Goal: Information Seeking & Learning: Learn about a topic

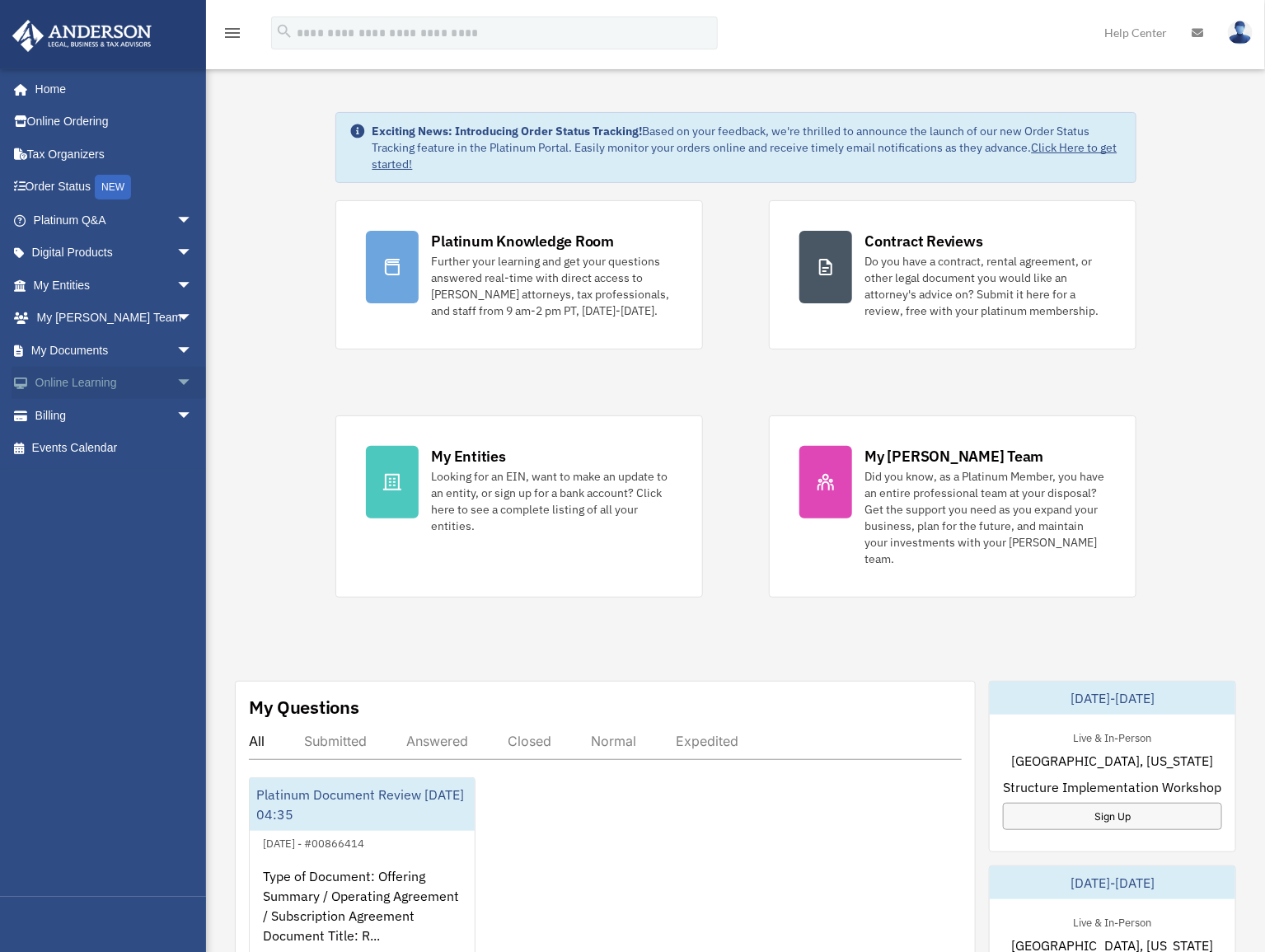
click at [176, 383] on span "arrow_drop_down" at bounding box center [192, 383] width 33 height 34
click at [176, 213] on span "arrow_drop_down" at bounding box center [192, 220] width 33 height 34
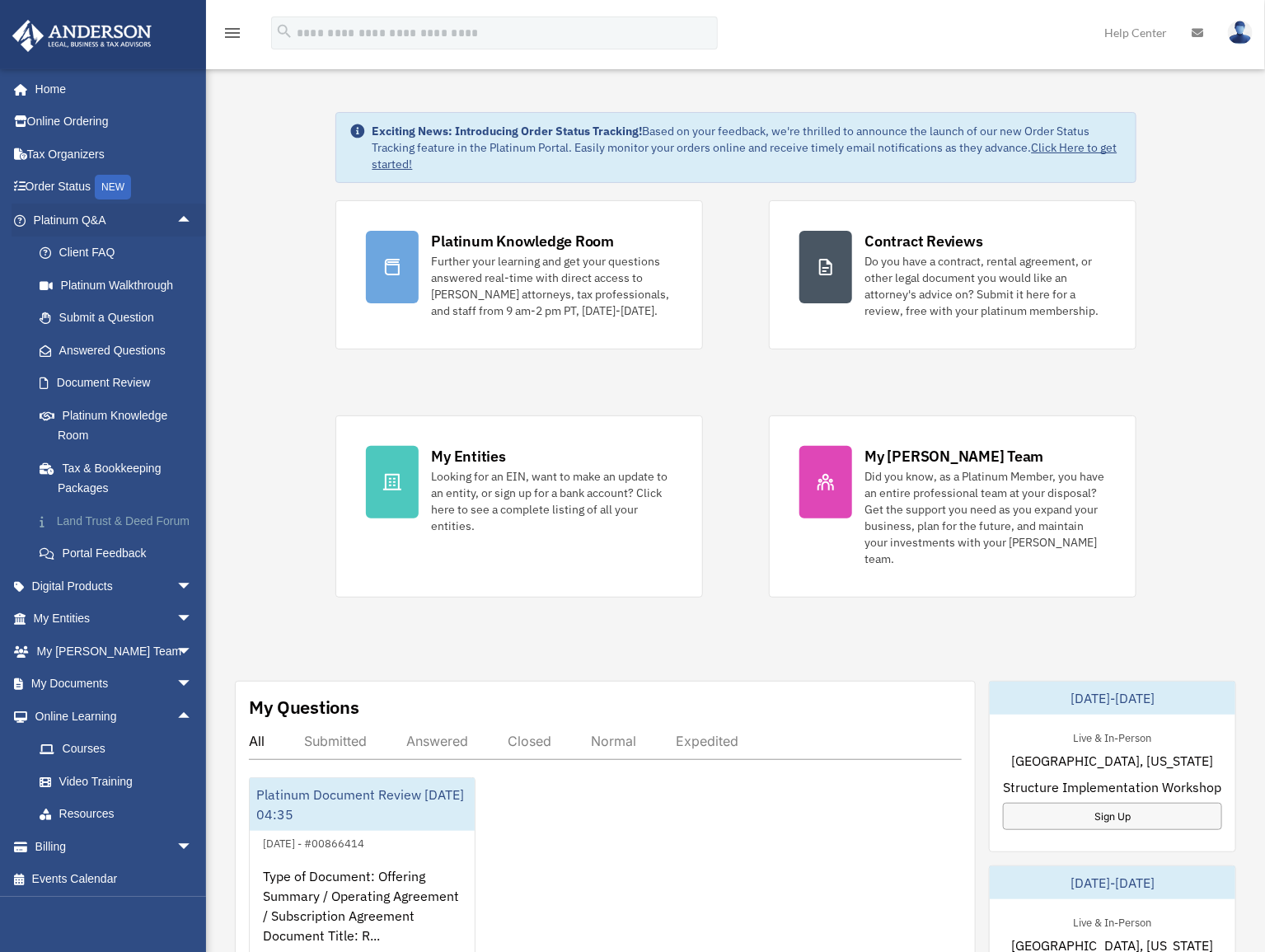
click at [101, 520] on link "Land Trust & Deed Forum" at bounding box center [120, 520] width 194 height 33
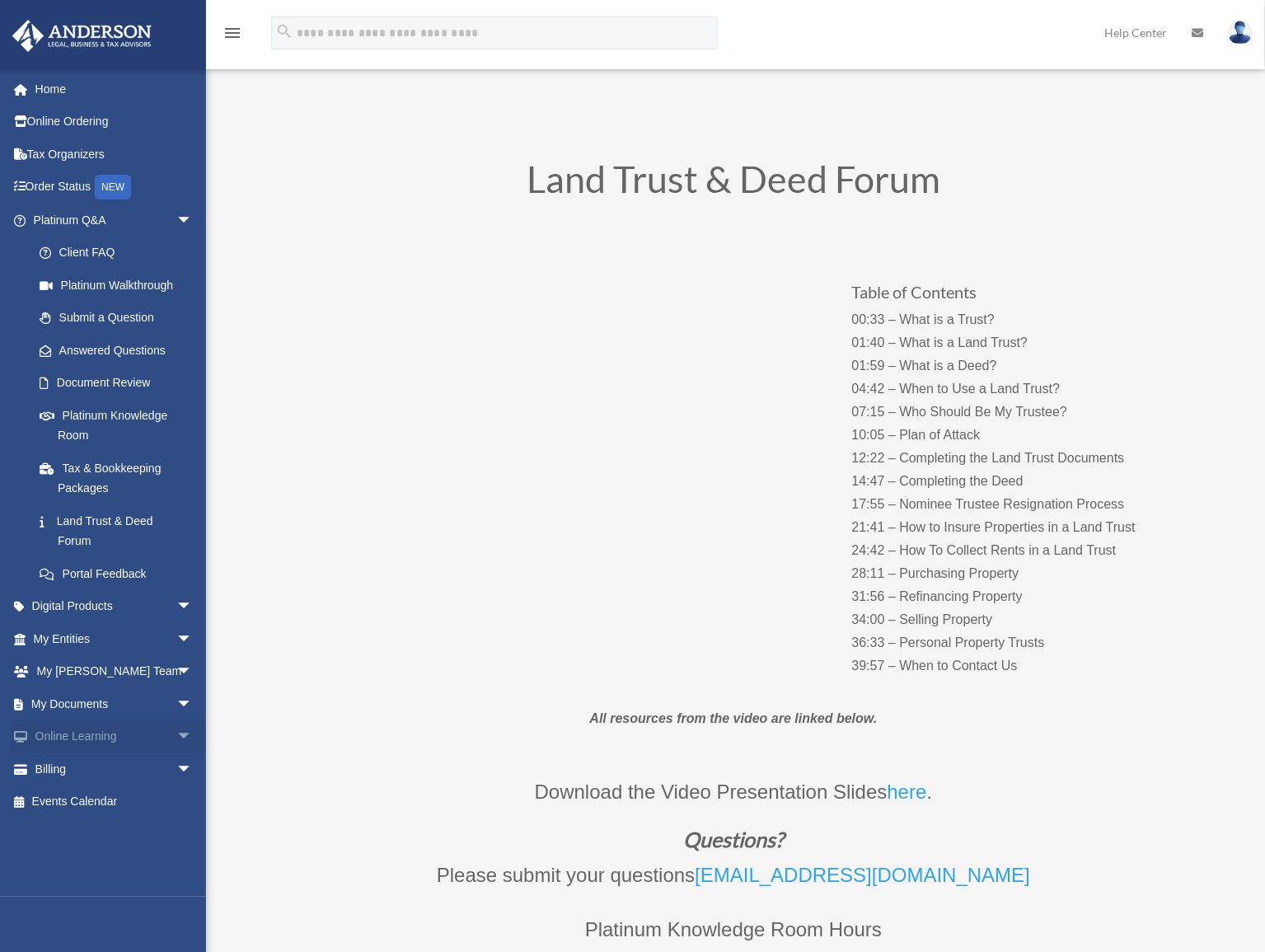
click at [89, 740] on link "Online Learning arrow_drop_down" at bounding box center [115, 737] width 206 height 33
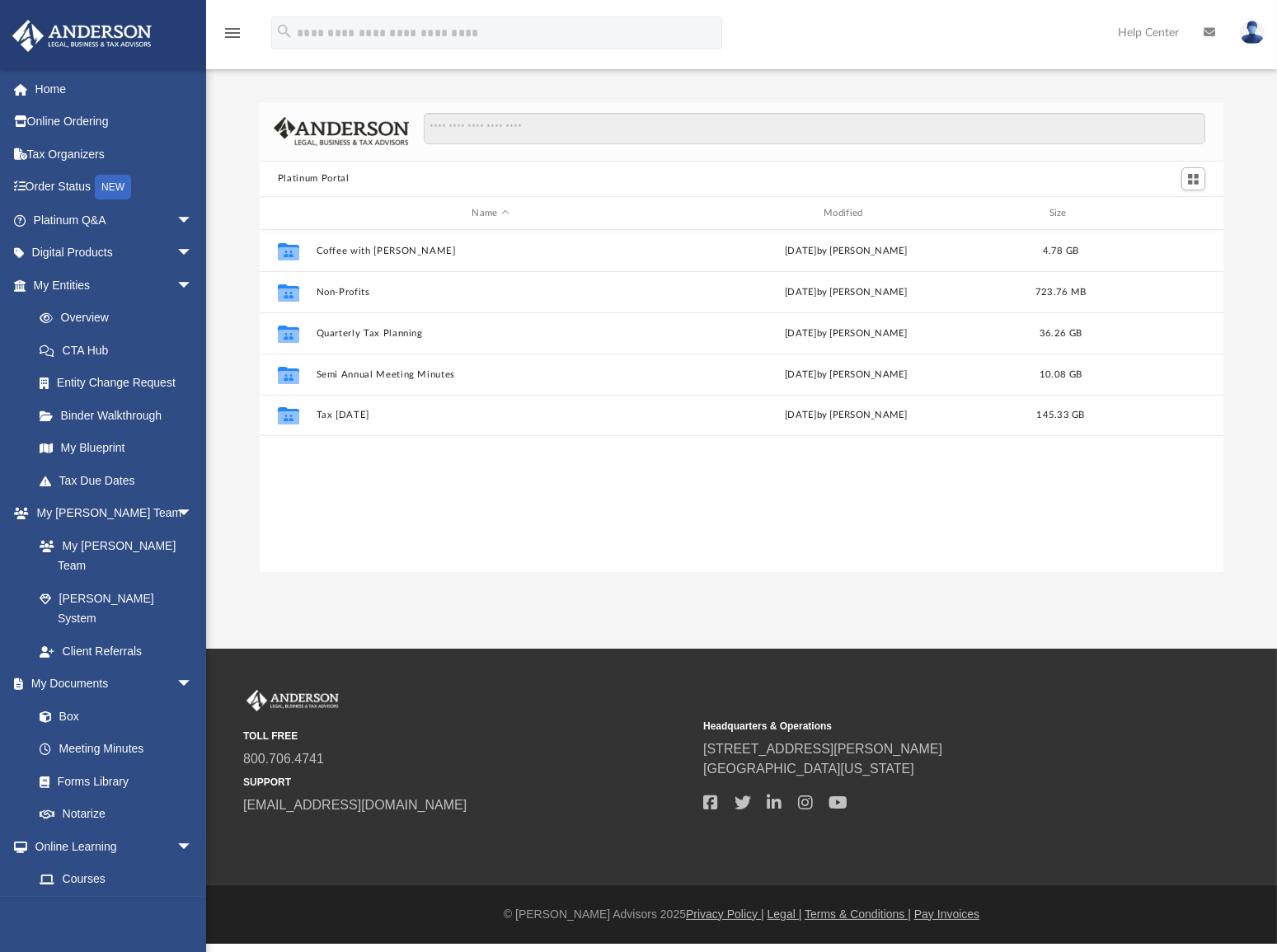
scroll to position [363, 952]
click at [97, 895] on link "Video Training" at bounding box center [120, 912] width 194 height 33
click at [88, 863] on link "Courses" at bounding box center [120, 880] width 194 height 33
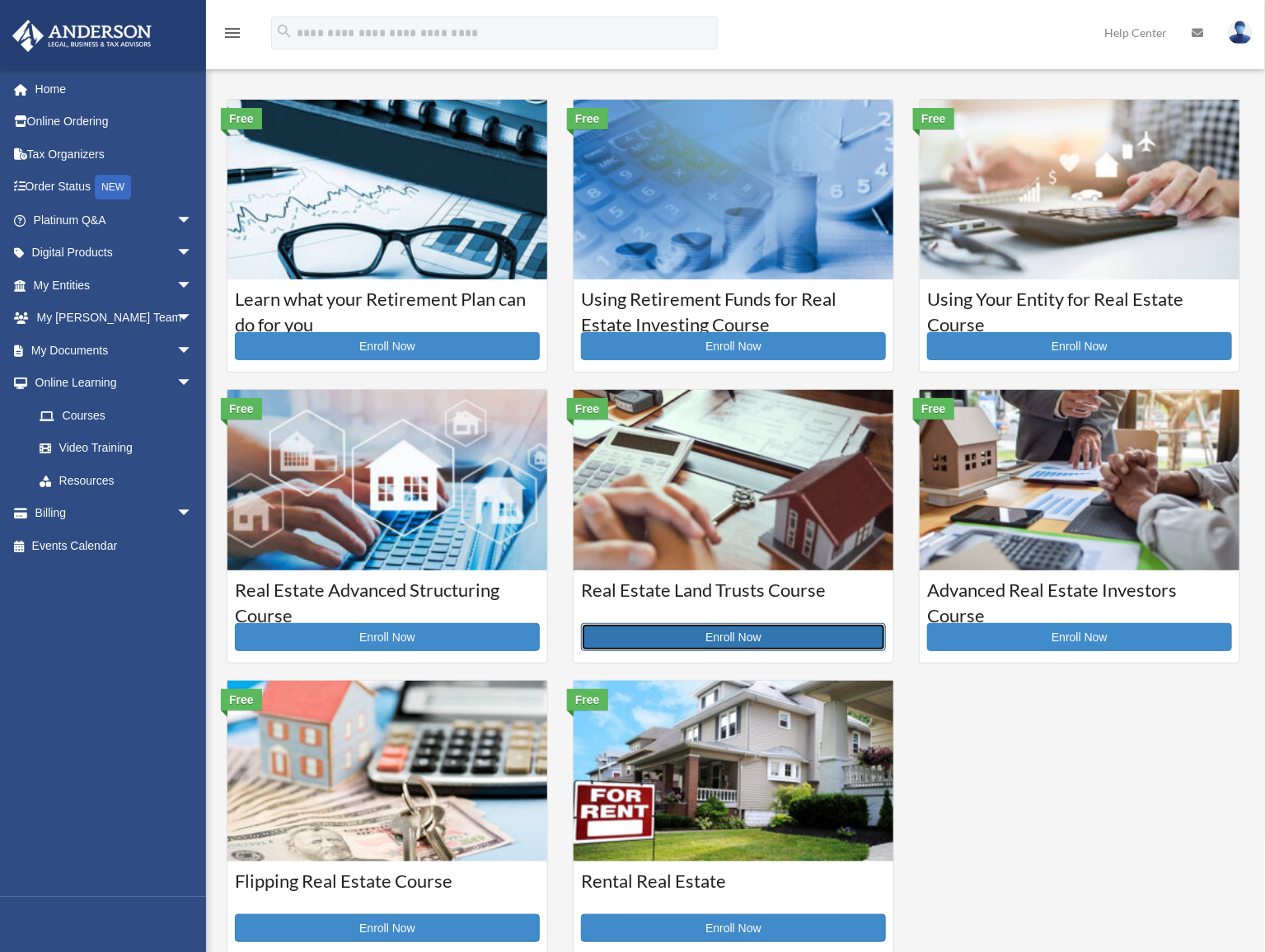
click at [686, 640] on link "Enroll Now" at bounding box center [733, 637] width 305 height 28
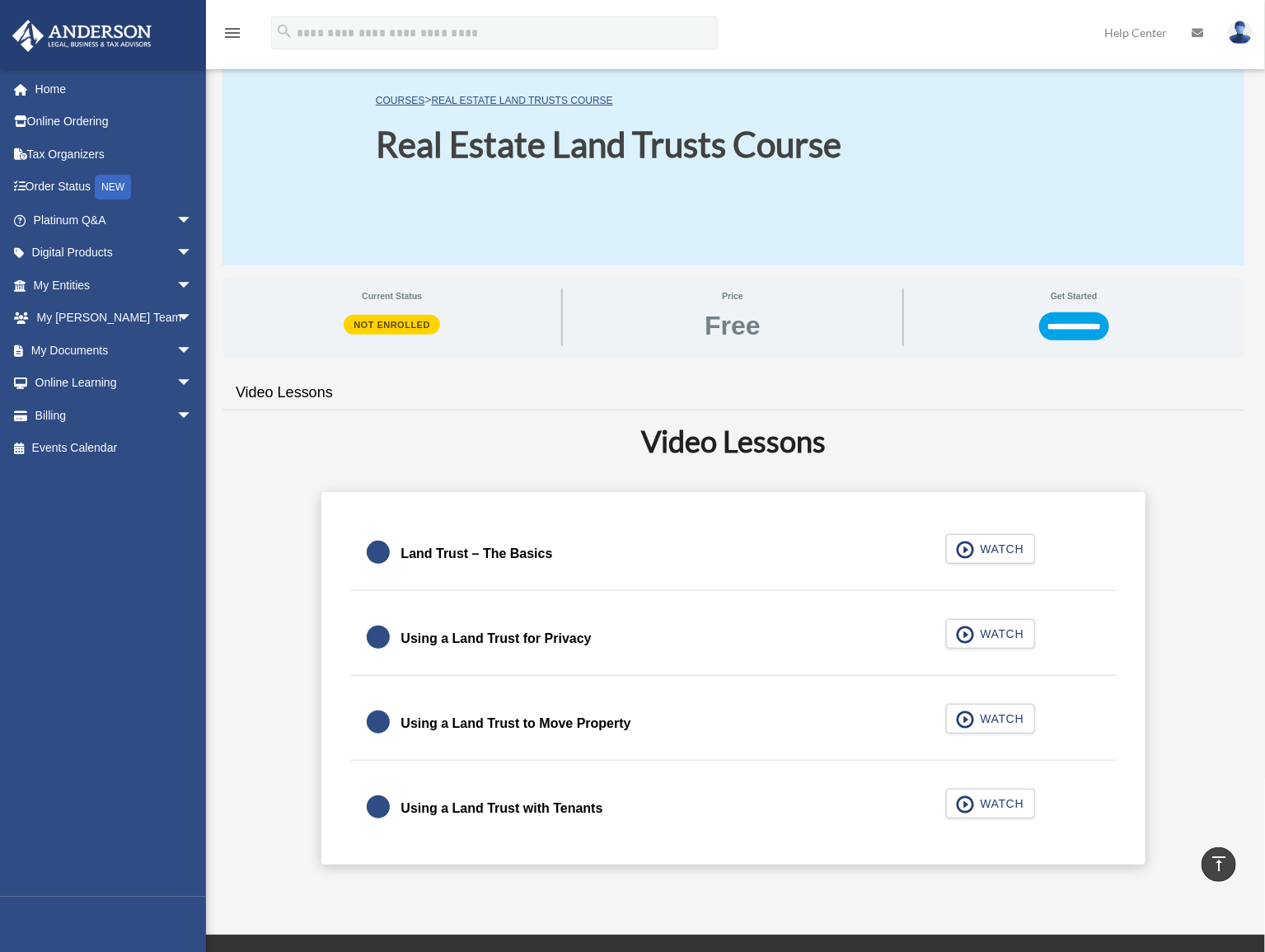
scroll to position [52, 0]
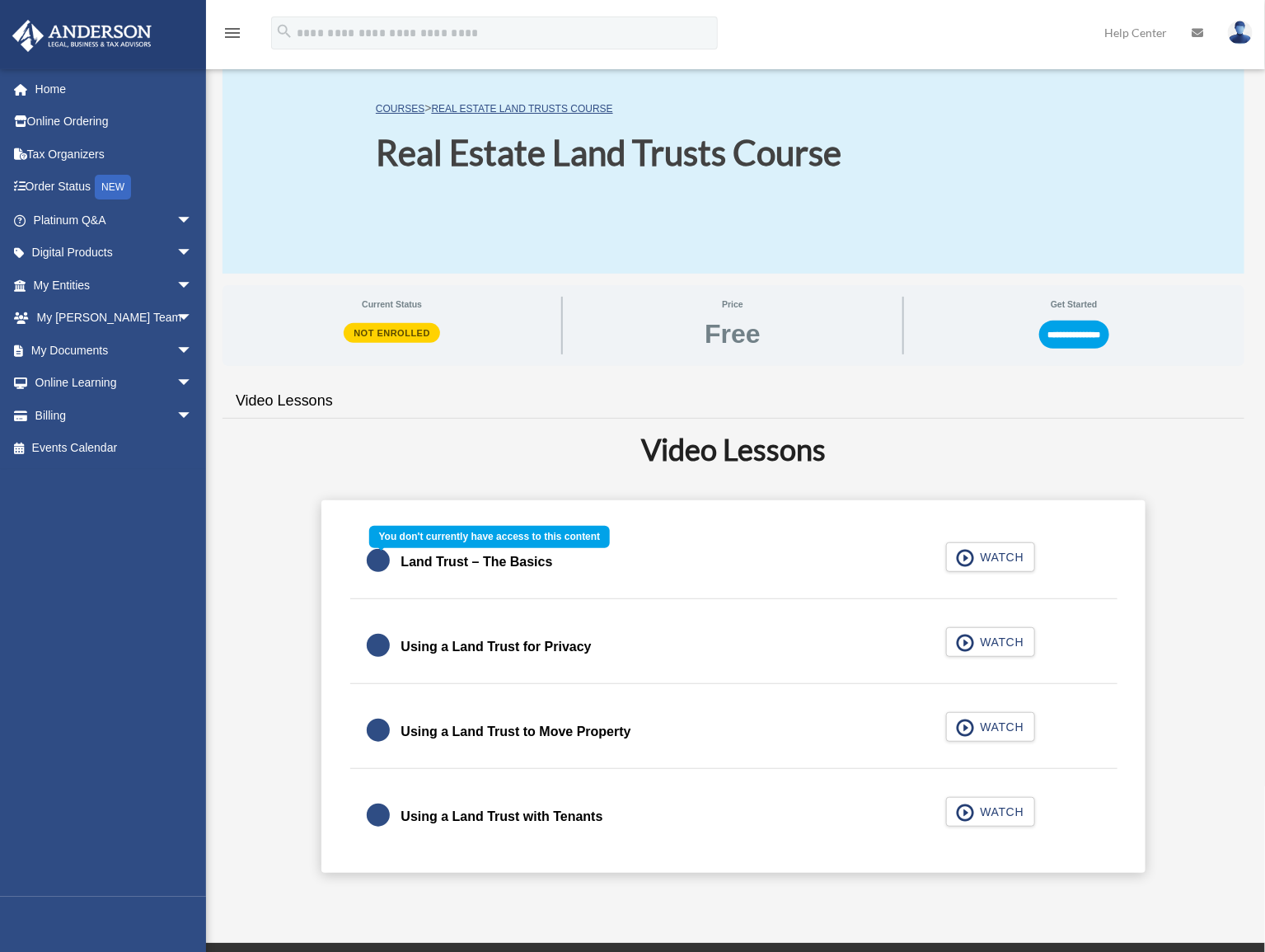
click at [981, 560] on div "Land Trust – The Basics WATCH" at bounding box center [733, 563] width 808 height 73
click at [965, 556] on div "Land Trust – The Basics WATCH" at bounding box center [733, 563] width 808 height 73
click at [1066, 341] on input "**********" at bounding box center [1074, 334] width 70 height 28
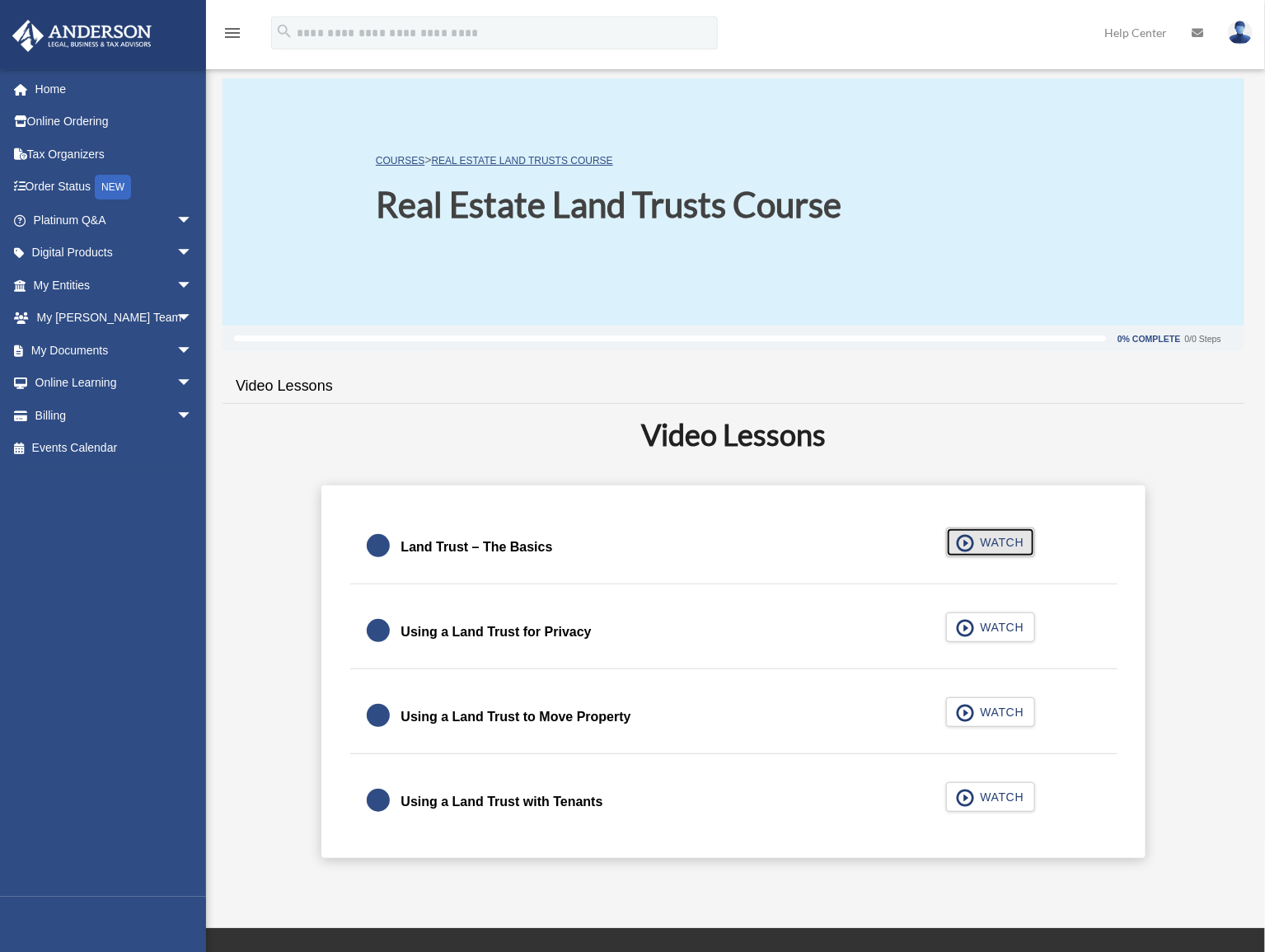
click at [971, 539] on span "button" at bounding box center [966, 543] width 19 height 18
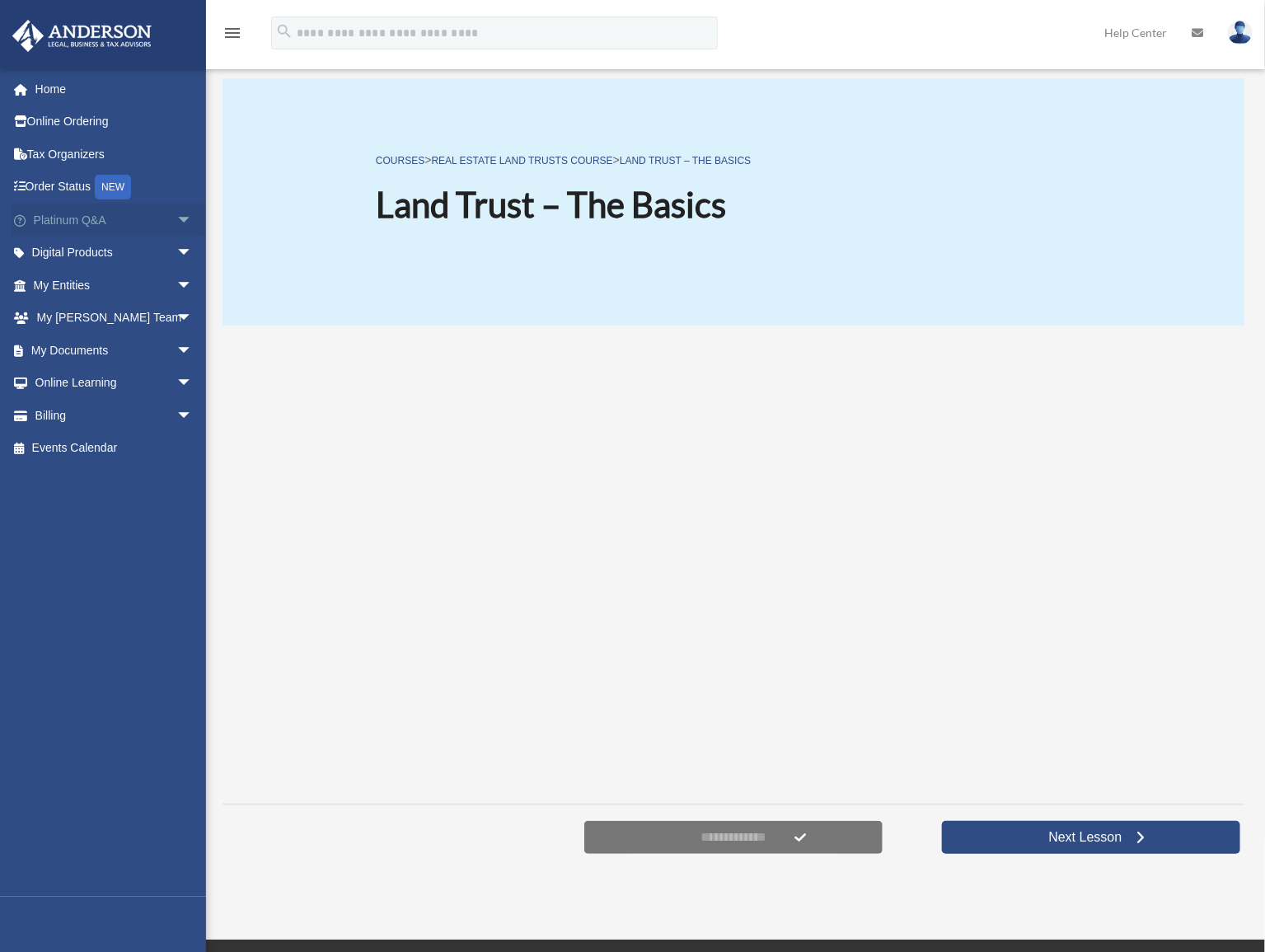
click at [176, 220] on span "arrow_drop_down" at bounding box center [192, 220] width 33 height 34
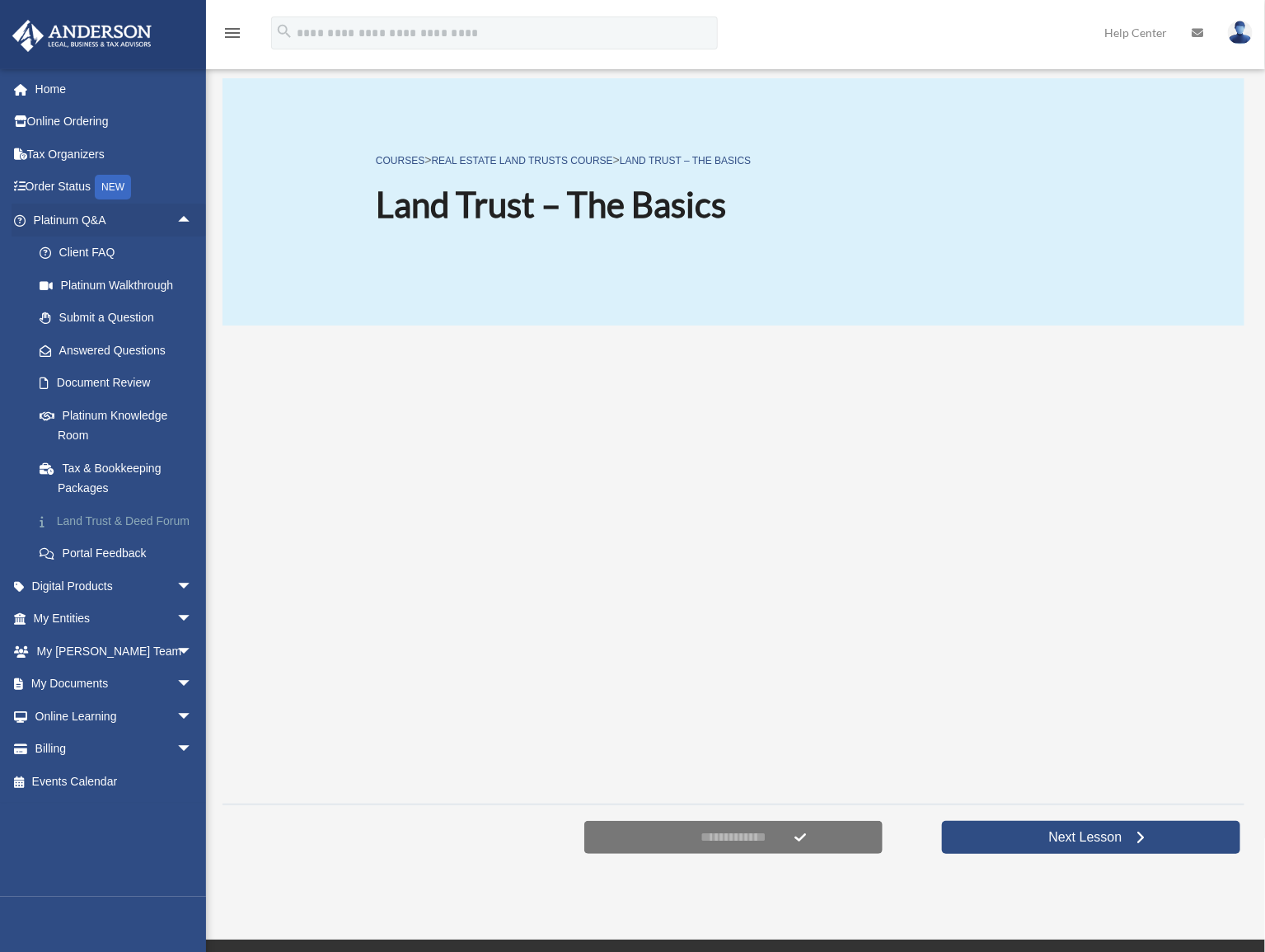
scroll to position [297, 0]
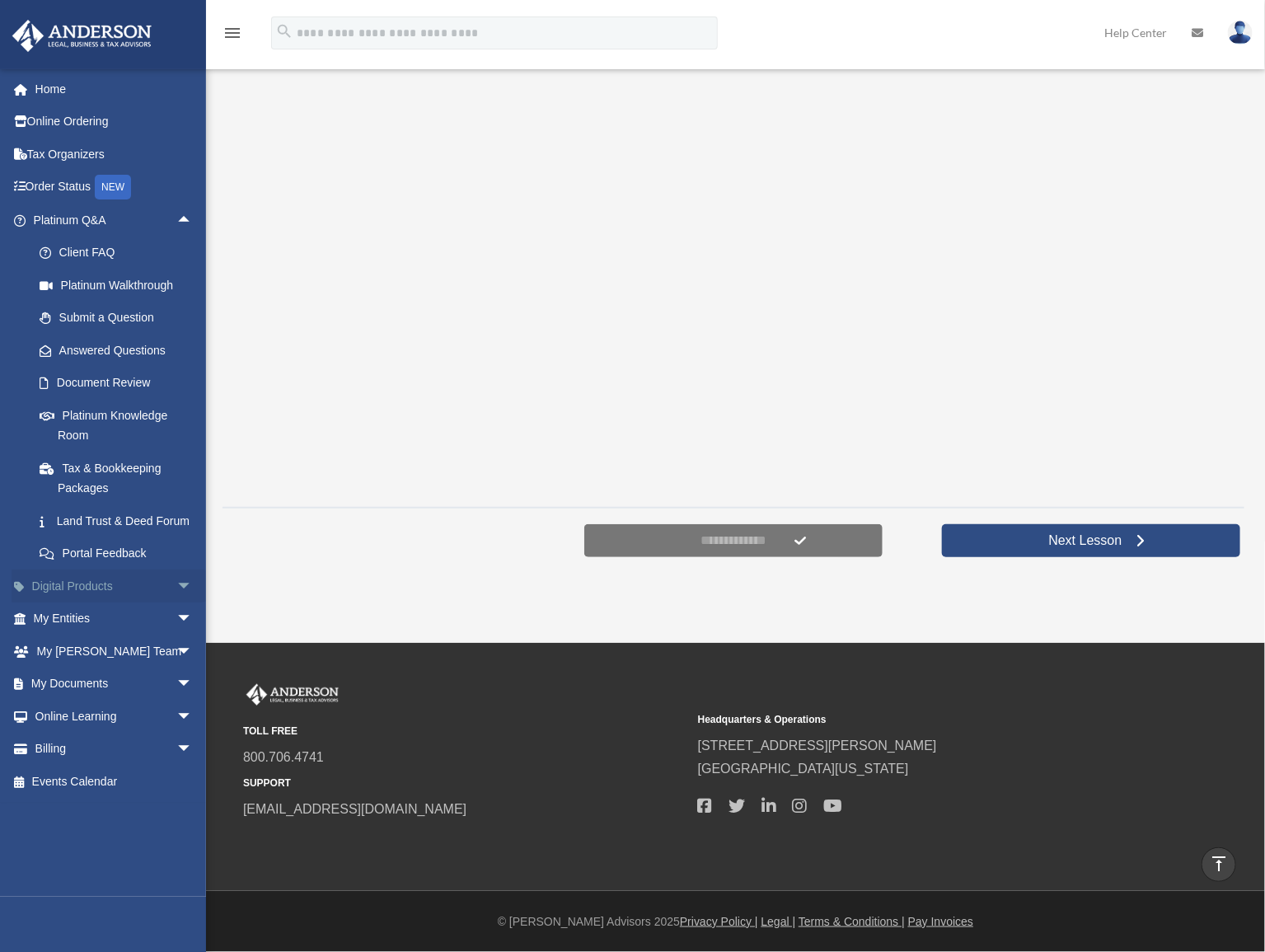
click at [176, 603] on span "arrow_drop_down" at bounding box center [192, 585] width 33 height 34
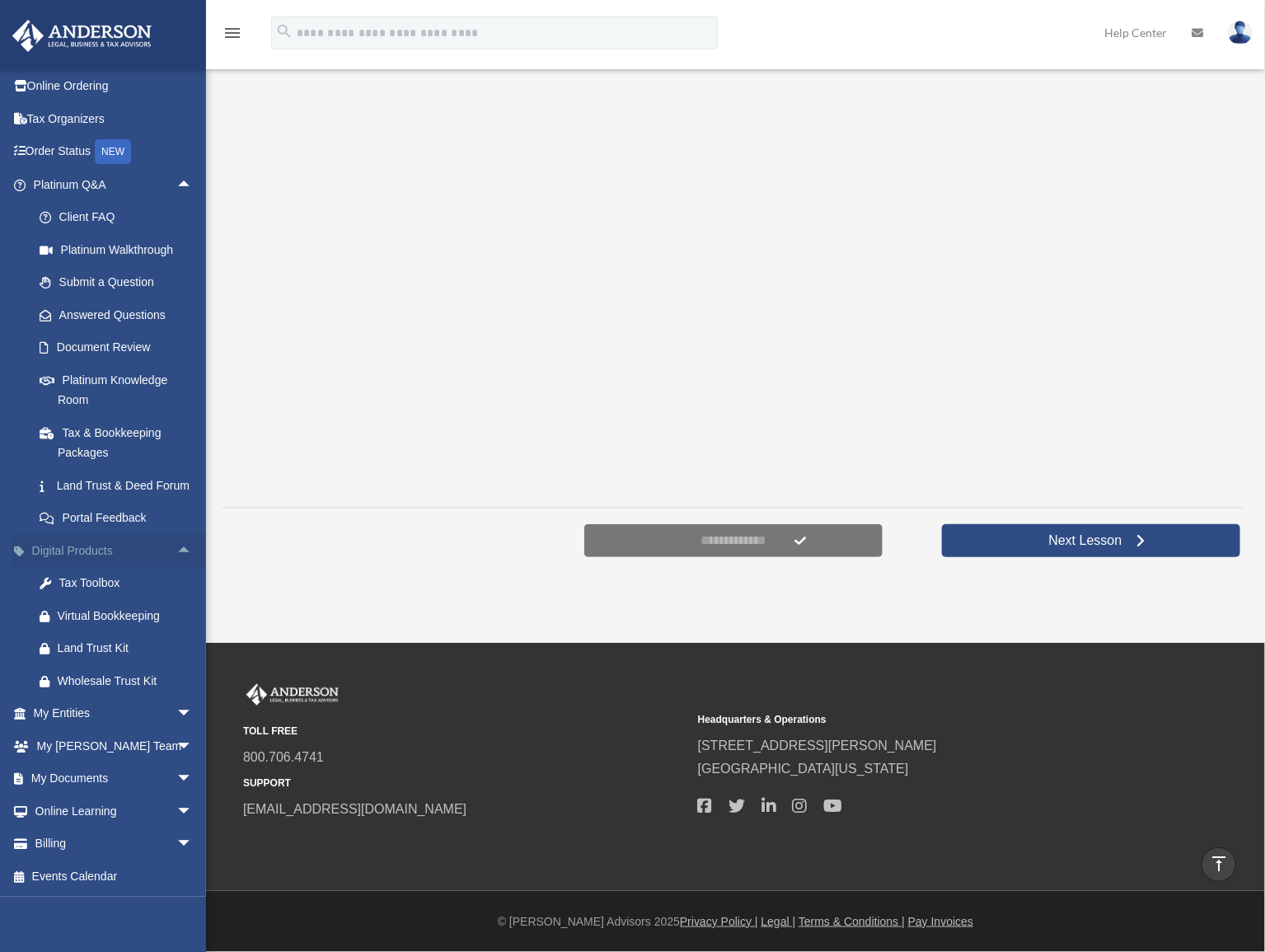
scroll to position [54, 0]
click at [176, 708] on span "arrow_drop_down" at bounding box center [192, 714] width 33 height 34
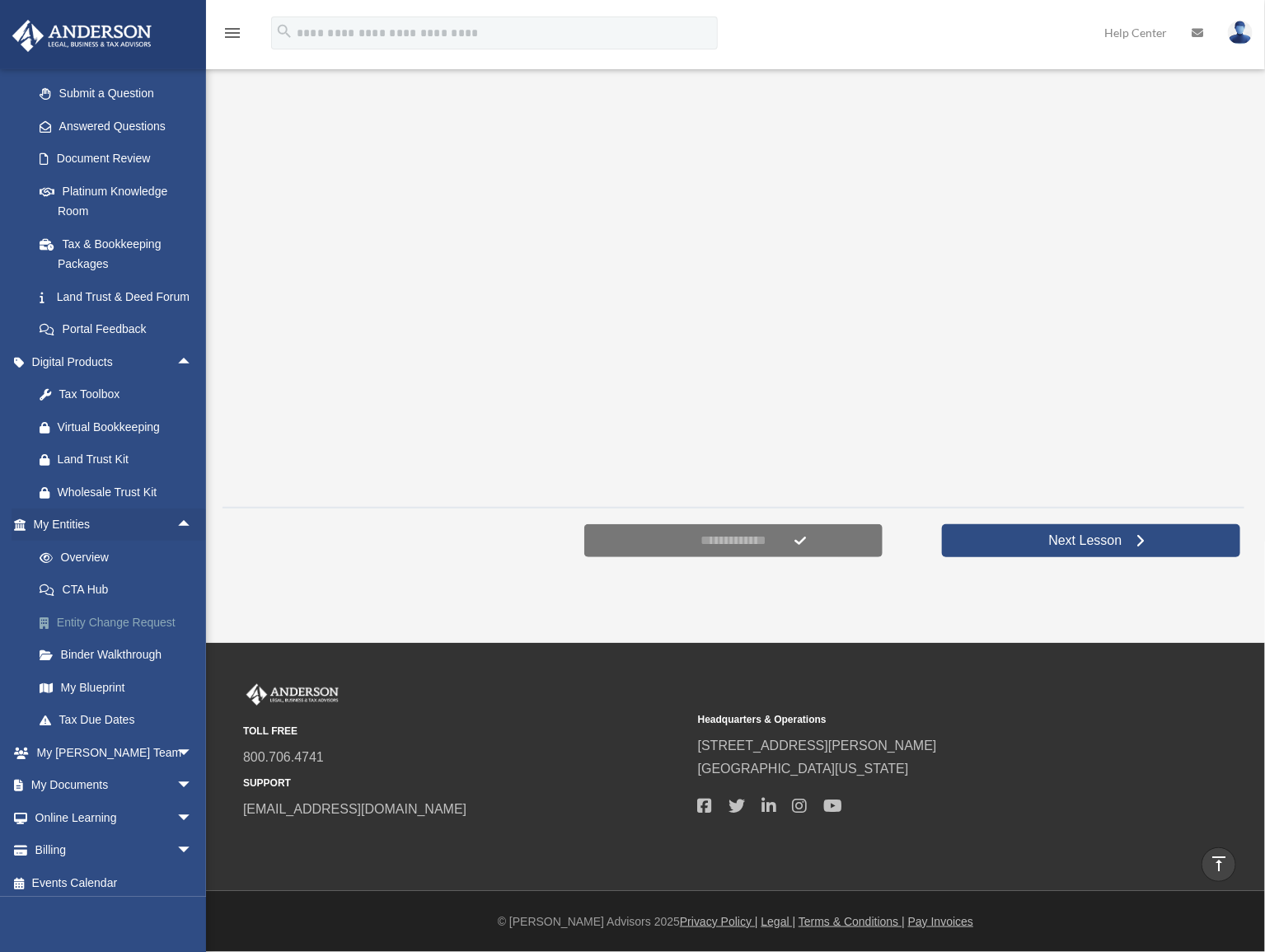
scroll to position [249, 0]
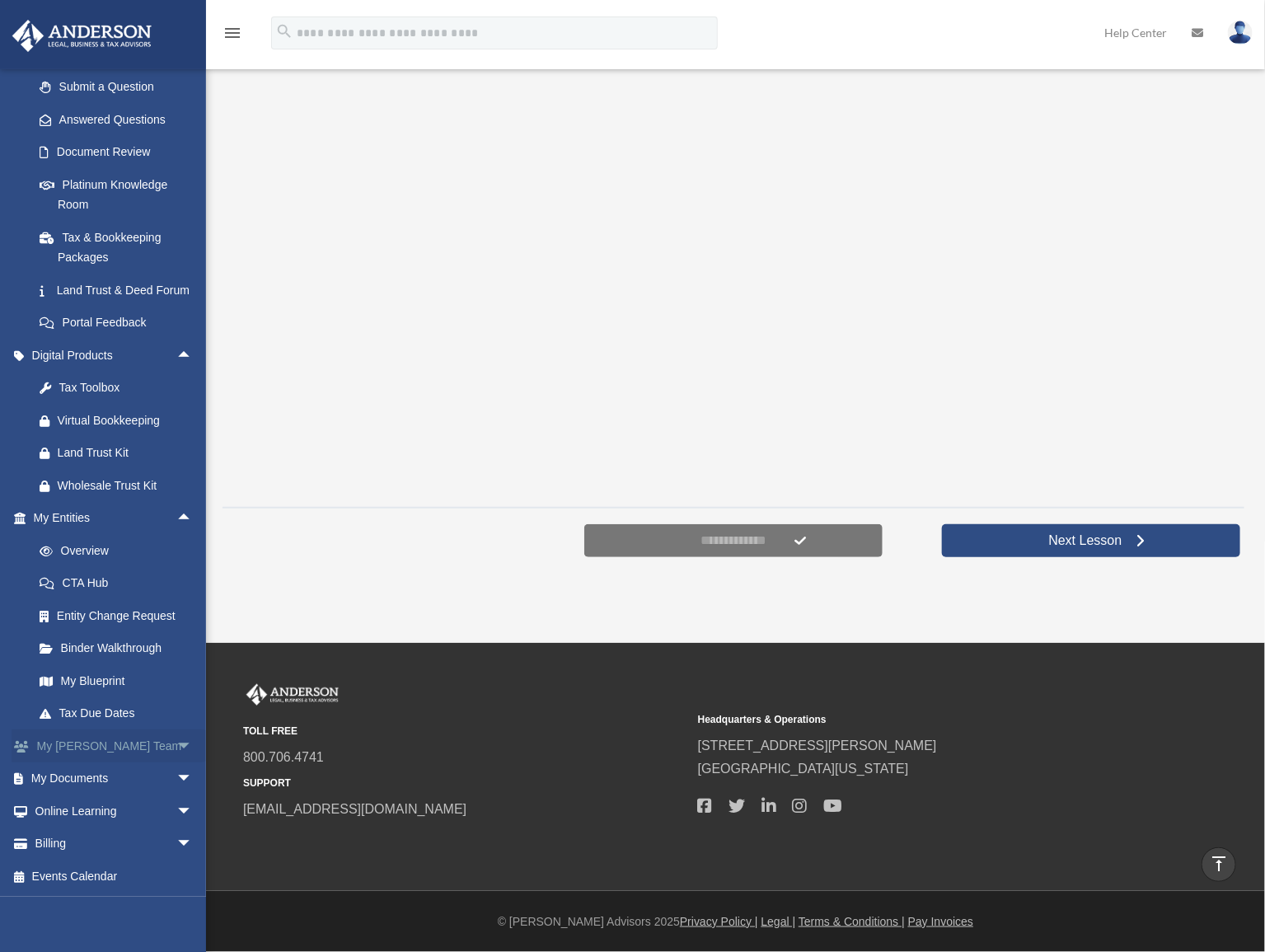
click at [176, 745] on span "arrow_drop_down" at bounding box center [192, 746] width 33 height 34
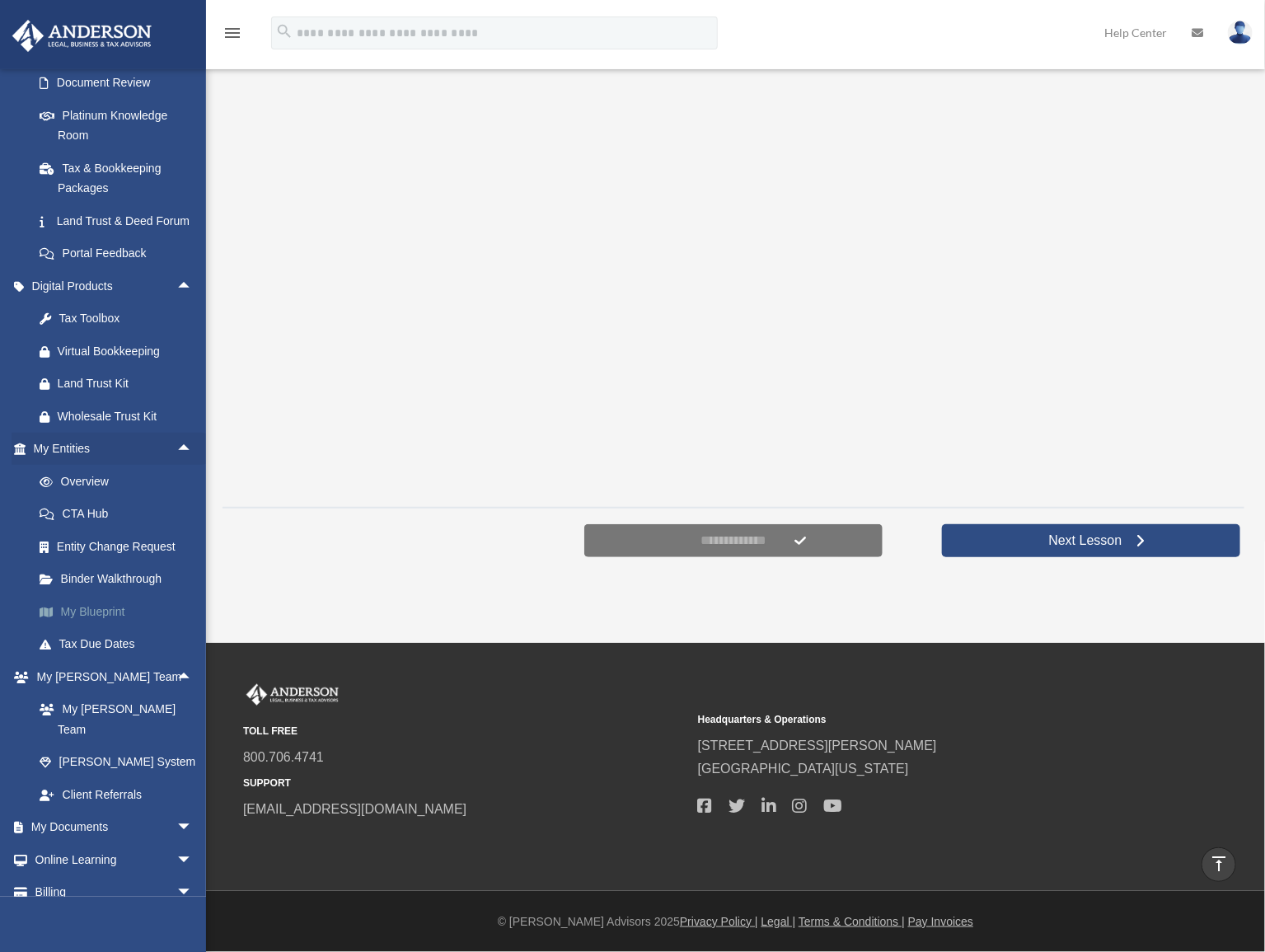
scroll to position [347, 0]
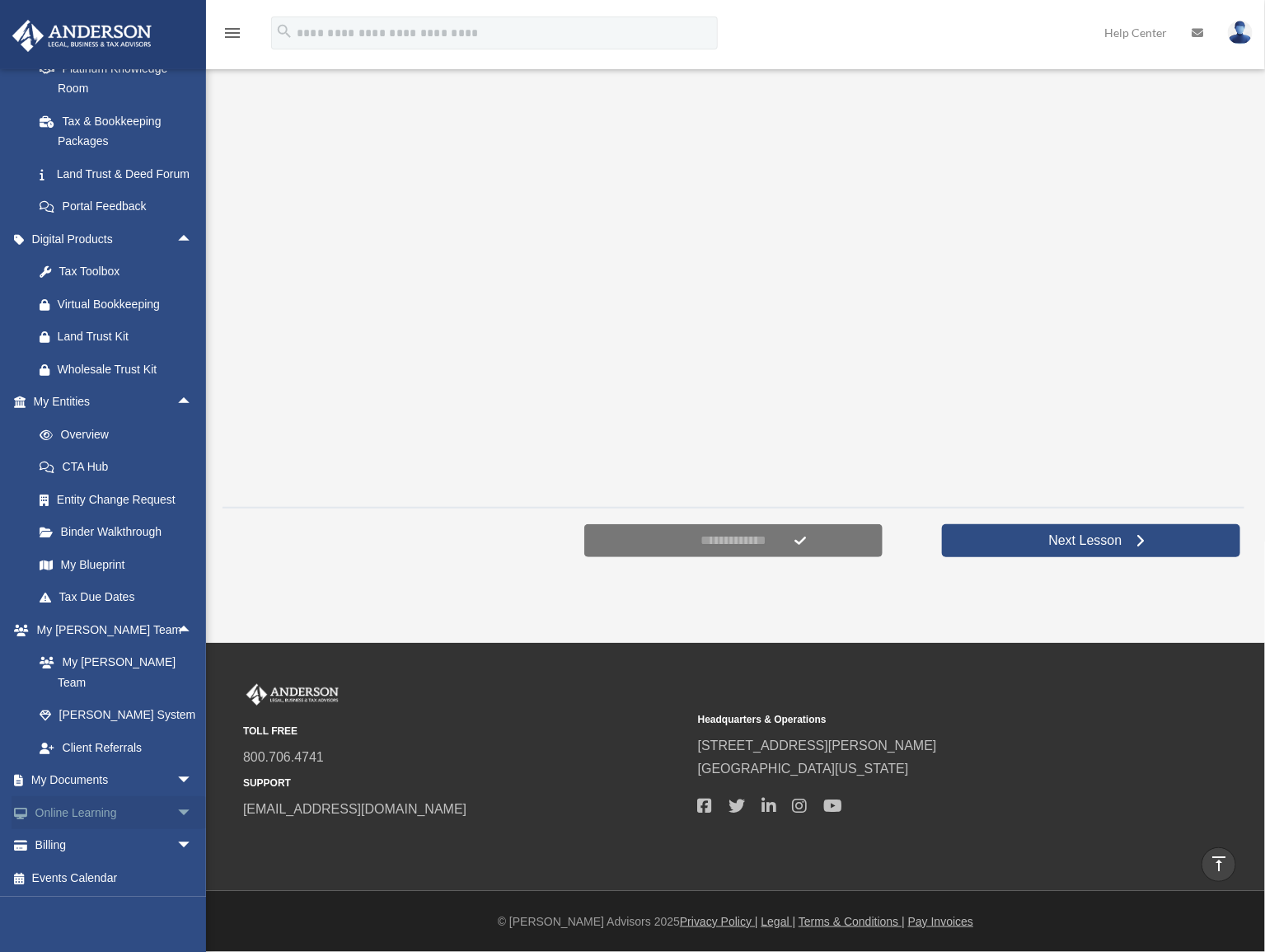
click at [176, 801] on span "arrow_drop_down" at bounding box center [192, 813] width 33 height 34
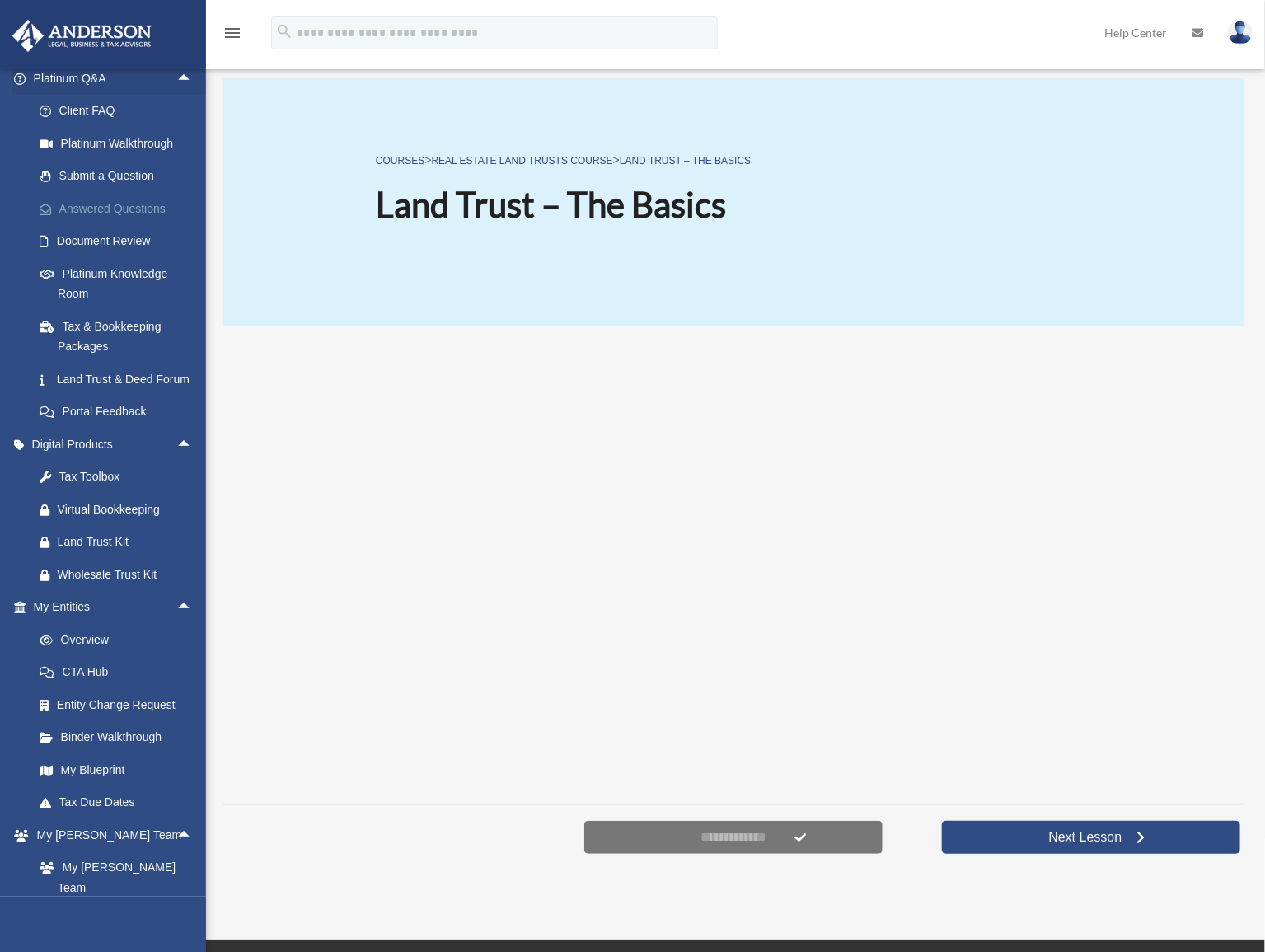
scroll to position [149, 0]
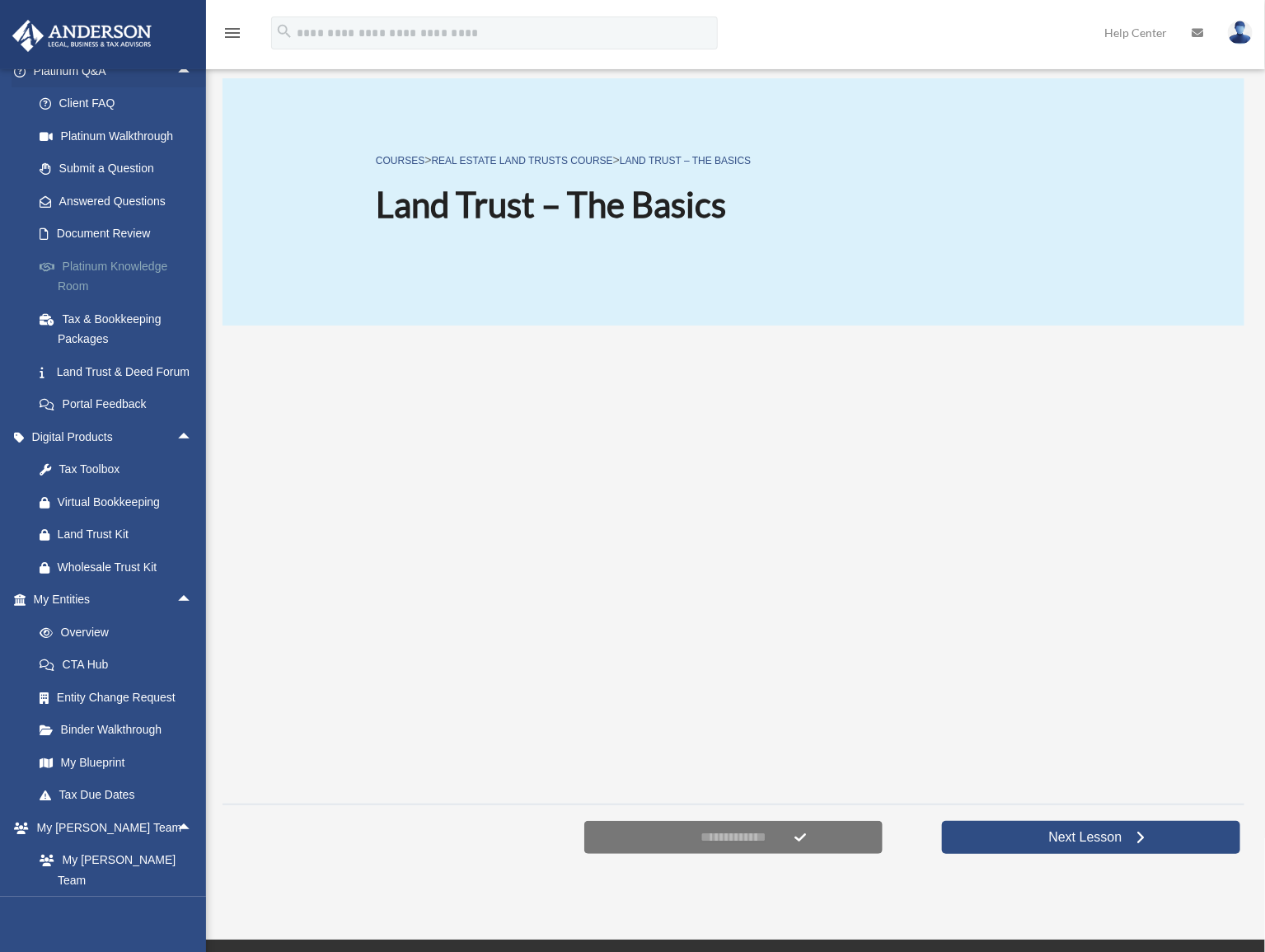
click at [131, 262] on link "Platinum Knowledge Room" at bounding box center [120, 276] width 194 height 53
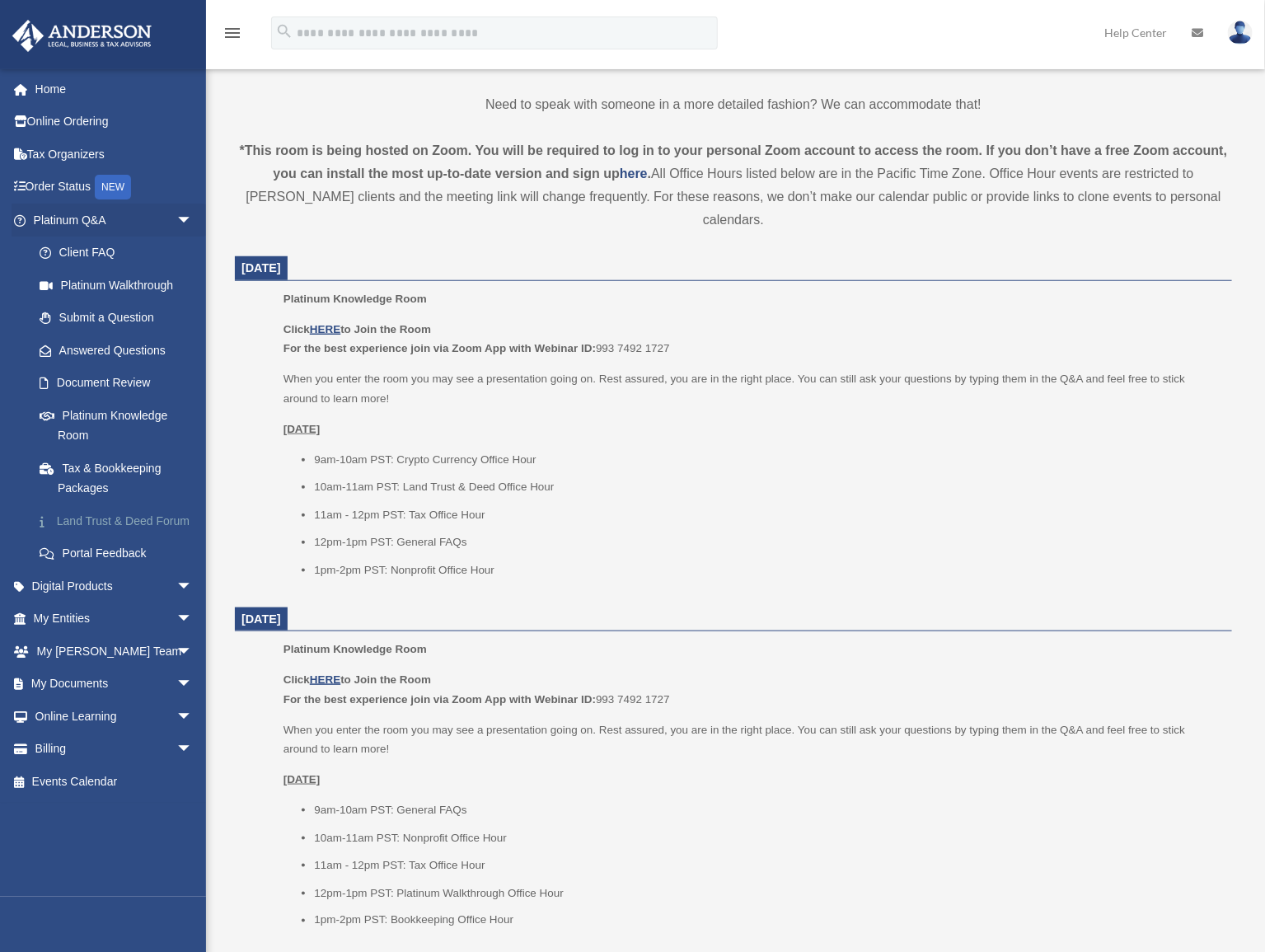
scroll to position [524, 0]
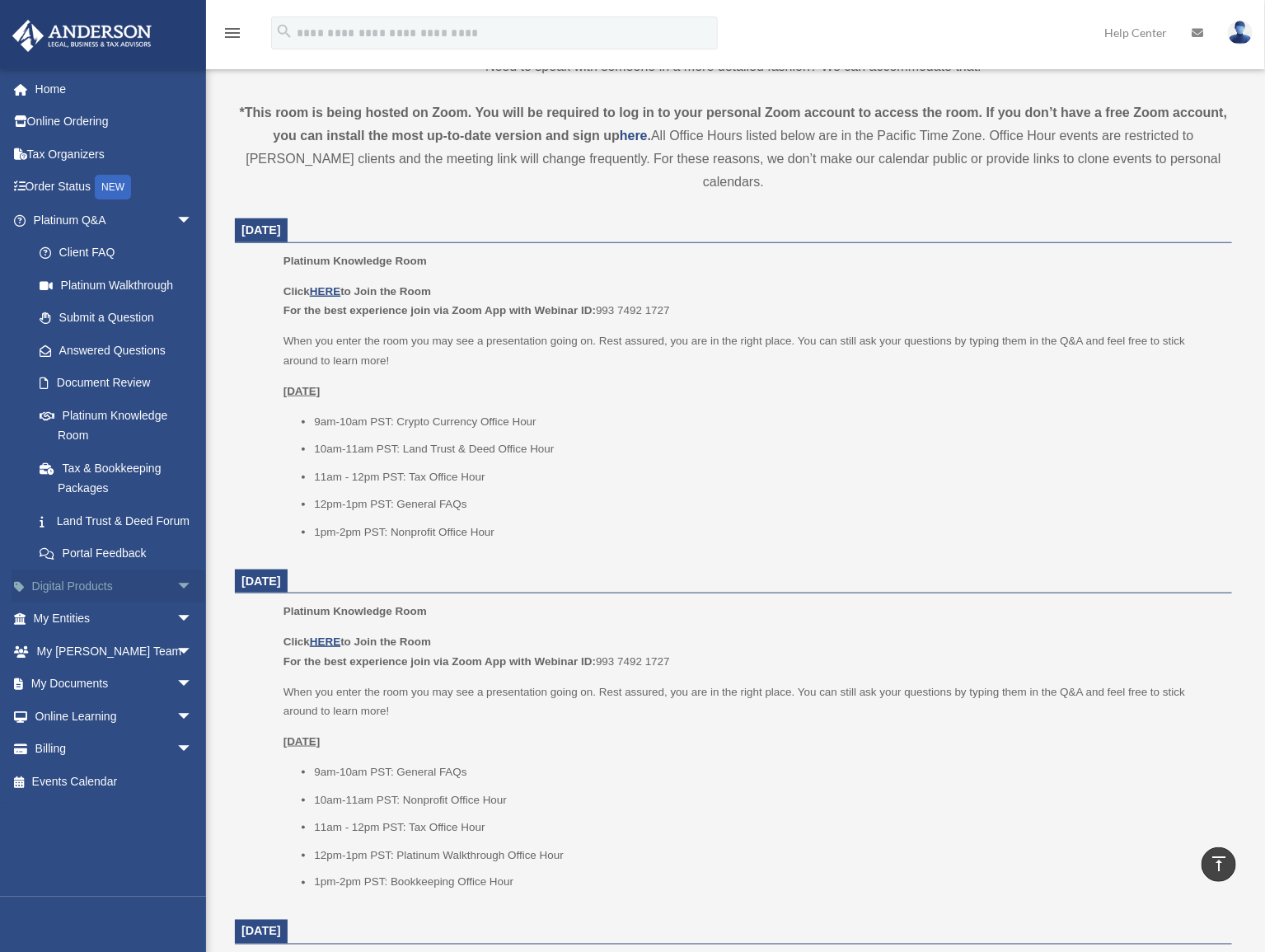
click at [84, 602] on link "Digital Products arrow_drop_down" at bounding box center [115, 585] width 206 height 33
click at [176, 600] on span "arrow_drop_down" at bounding box center [192, 585] width 33 height 34
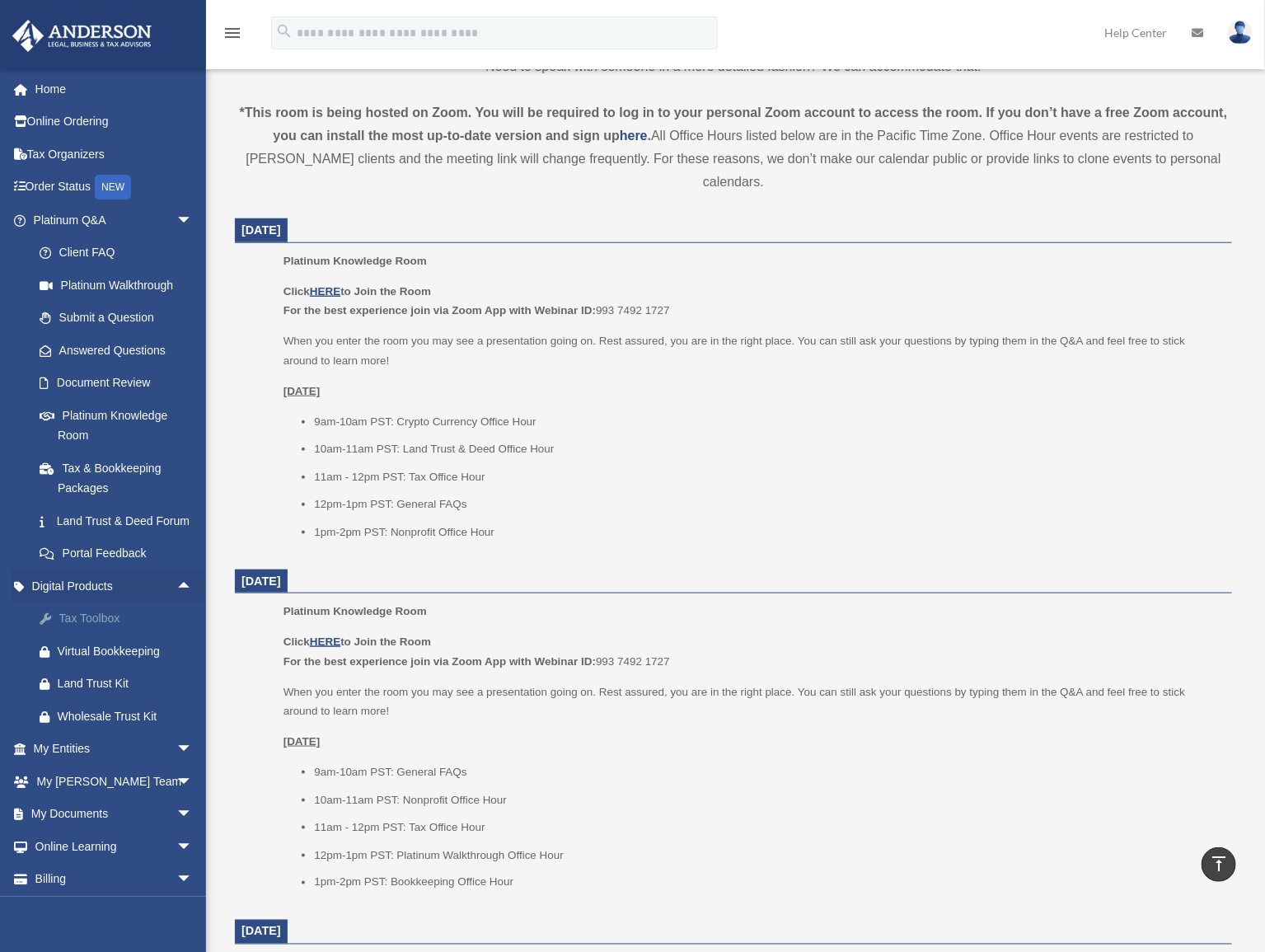
scroll to position [54, 0]
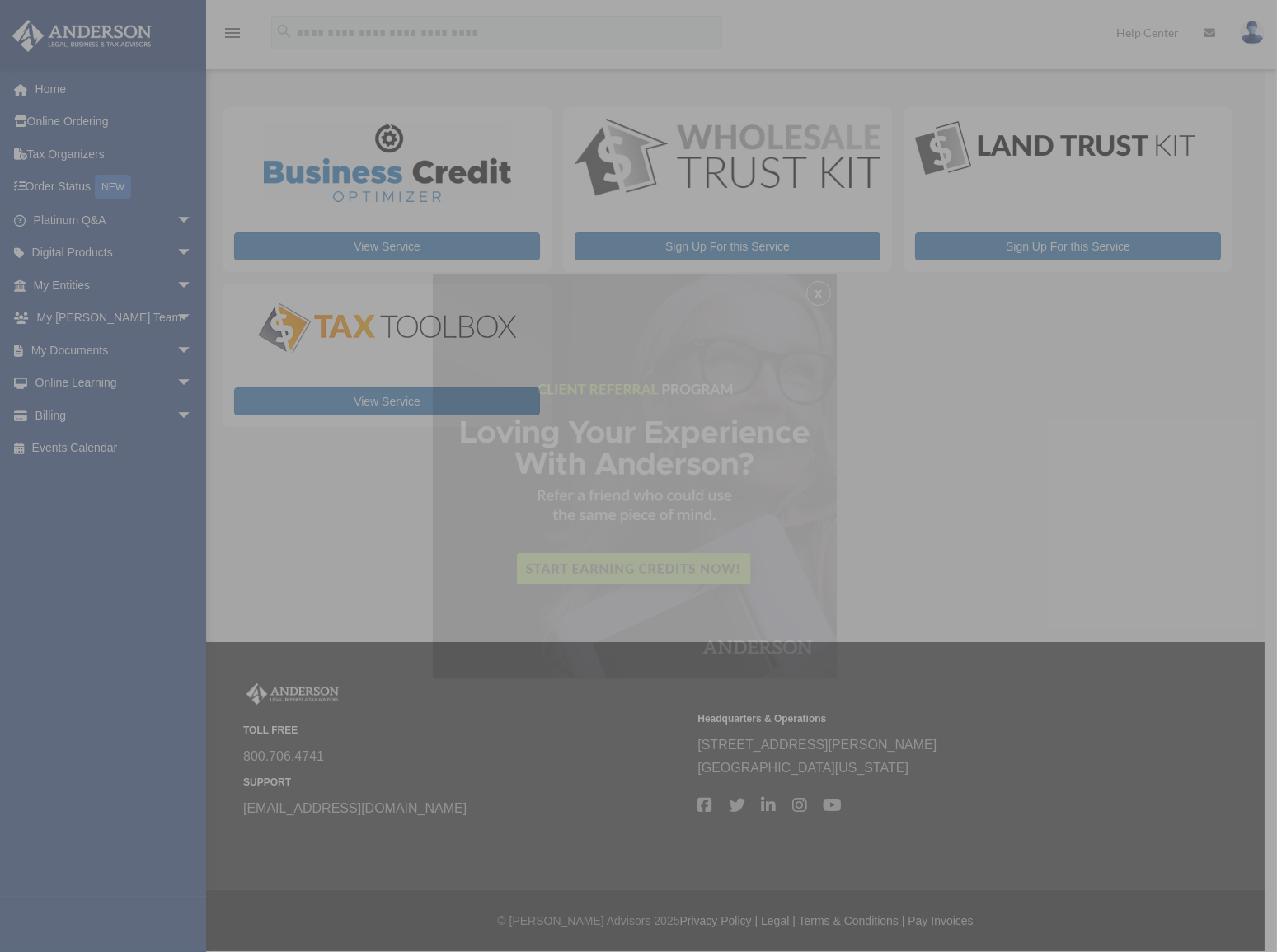
click at [175, 223] on div "x" at bounding box center [638, 476] width 1277 height 952
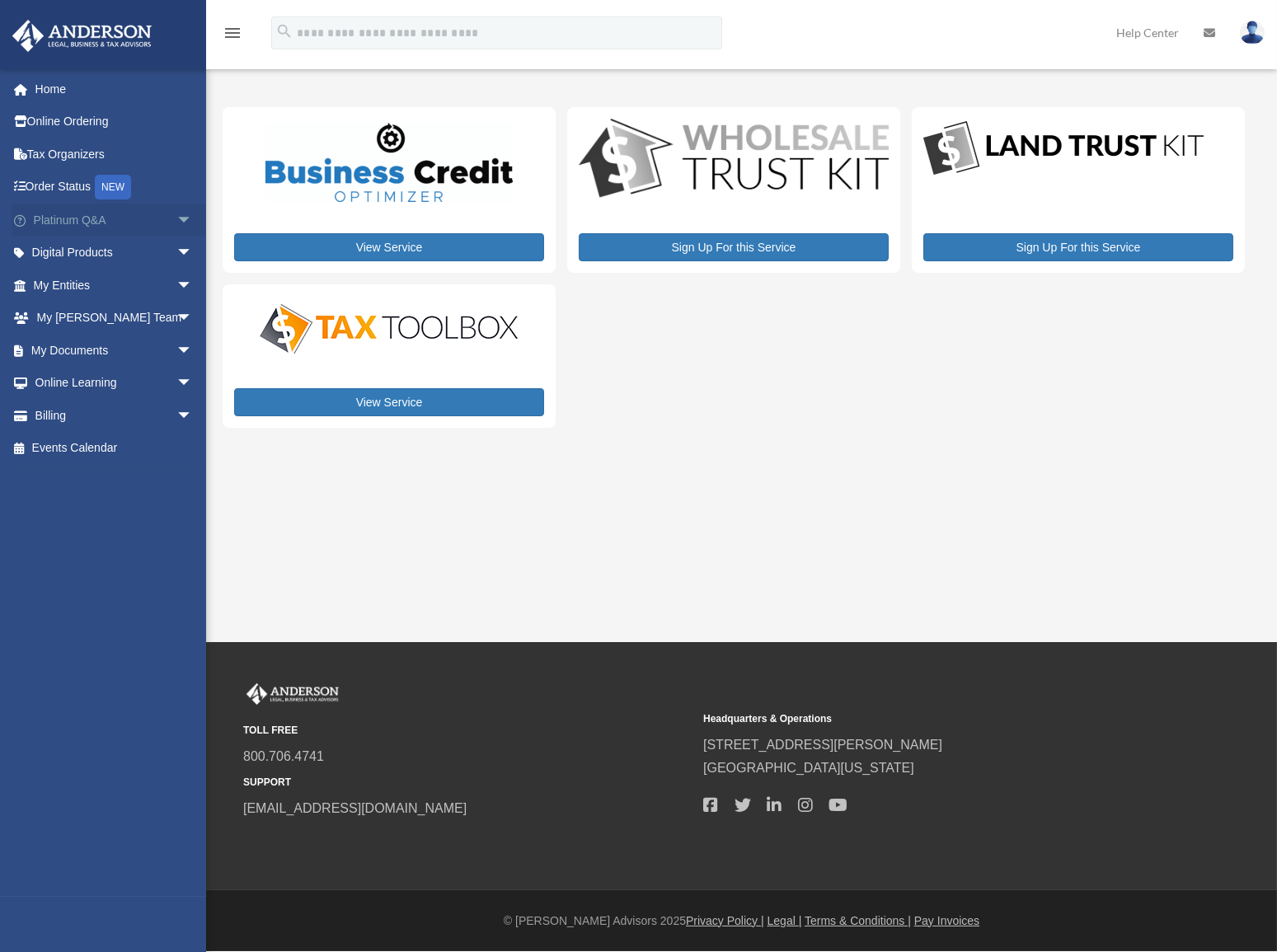
click at [176, 222] on span "arrow_drop_down" at bounding box center [193, 220] width 33 height 34
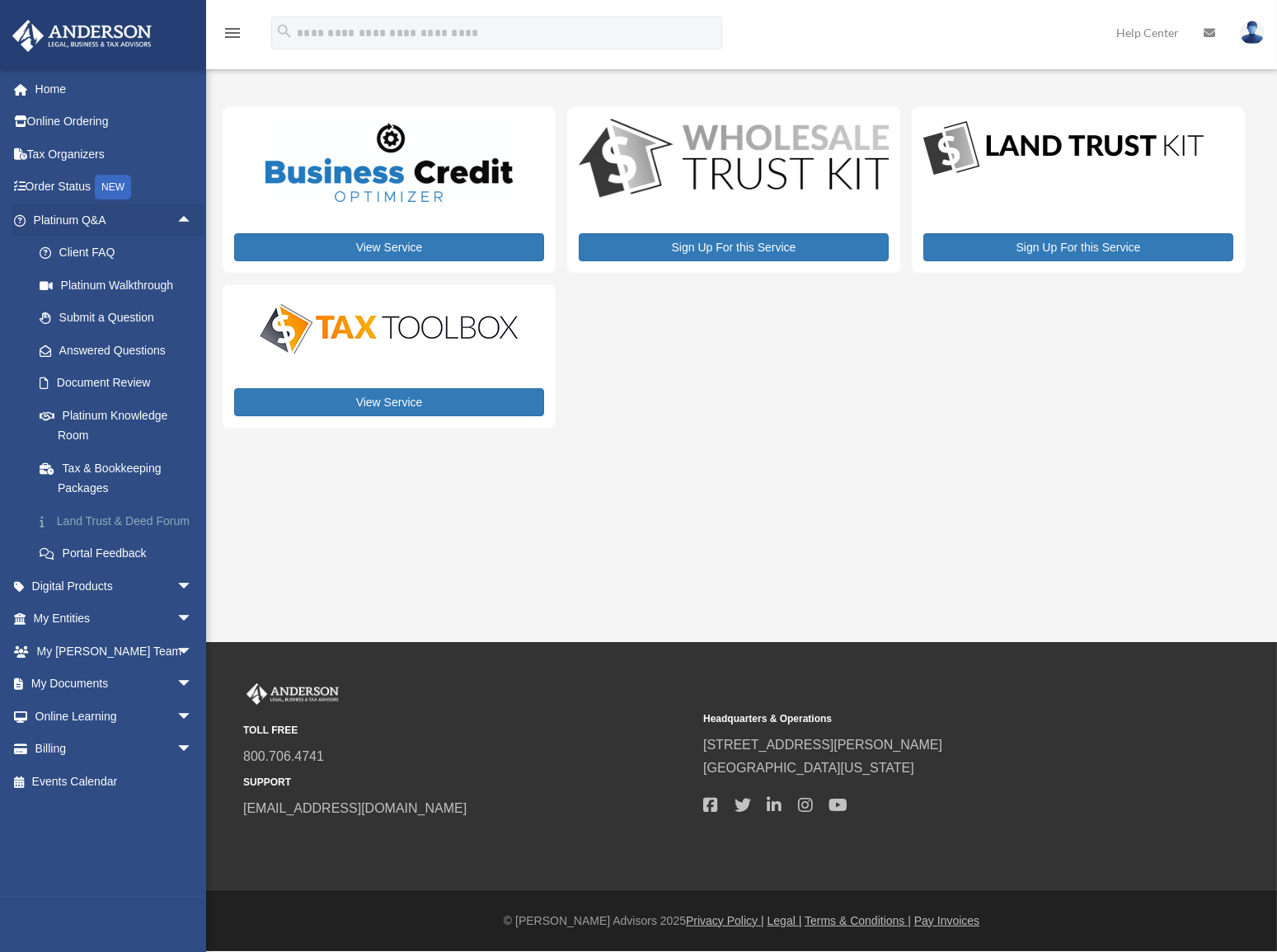
click at [106, 522] on link "Land Trust & Deed Forum" at bounding box center [120, 520] width 194 height 33
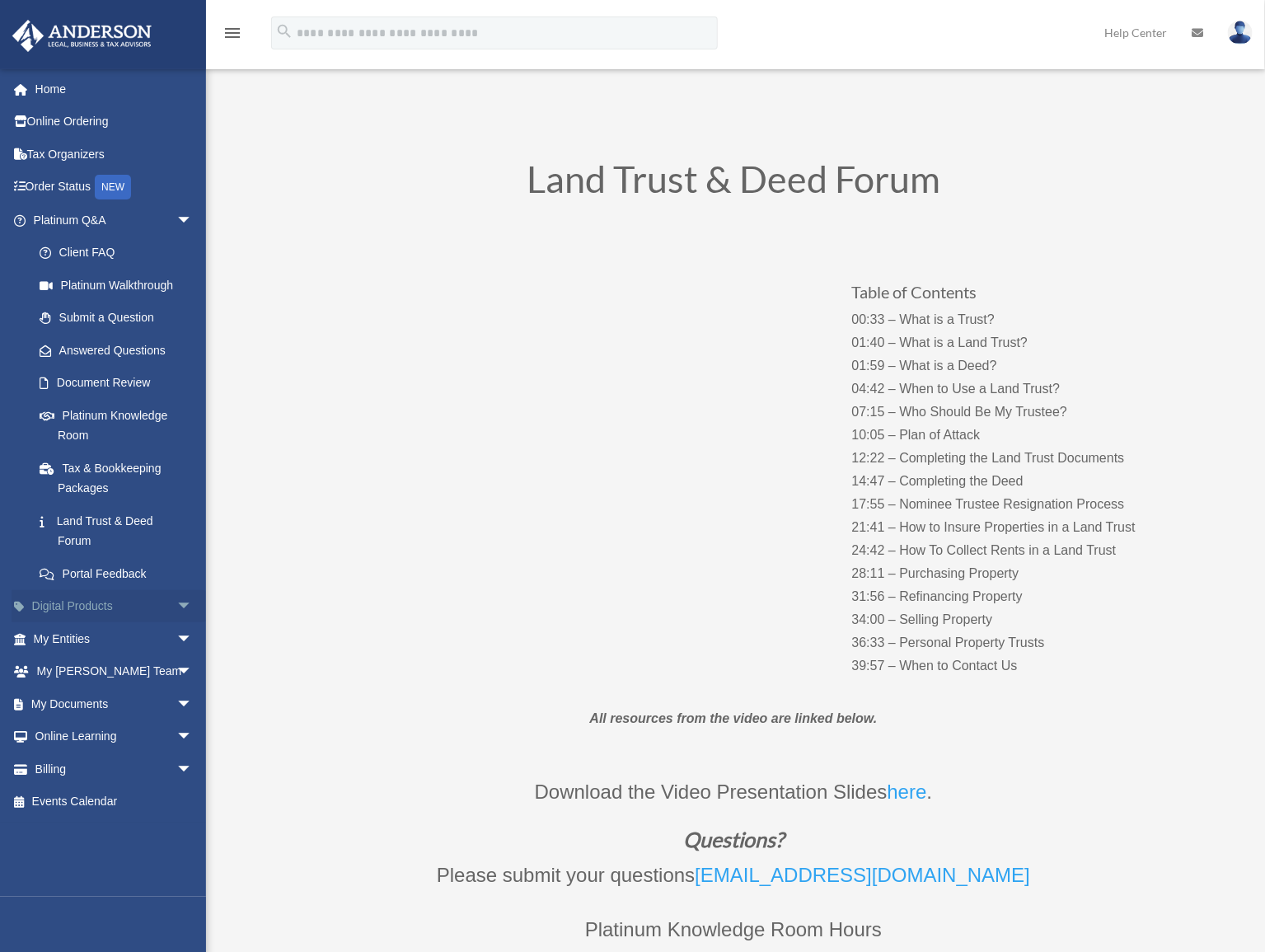
click at [149, 600] on link "Digital Products arrow_drop_down" at bounding box center [115, 607] width 206 height 33
click at [176, 602] on span "arrow_drop_down" at bounding box center [192, 607] width 33 height 34
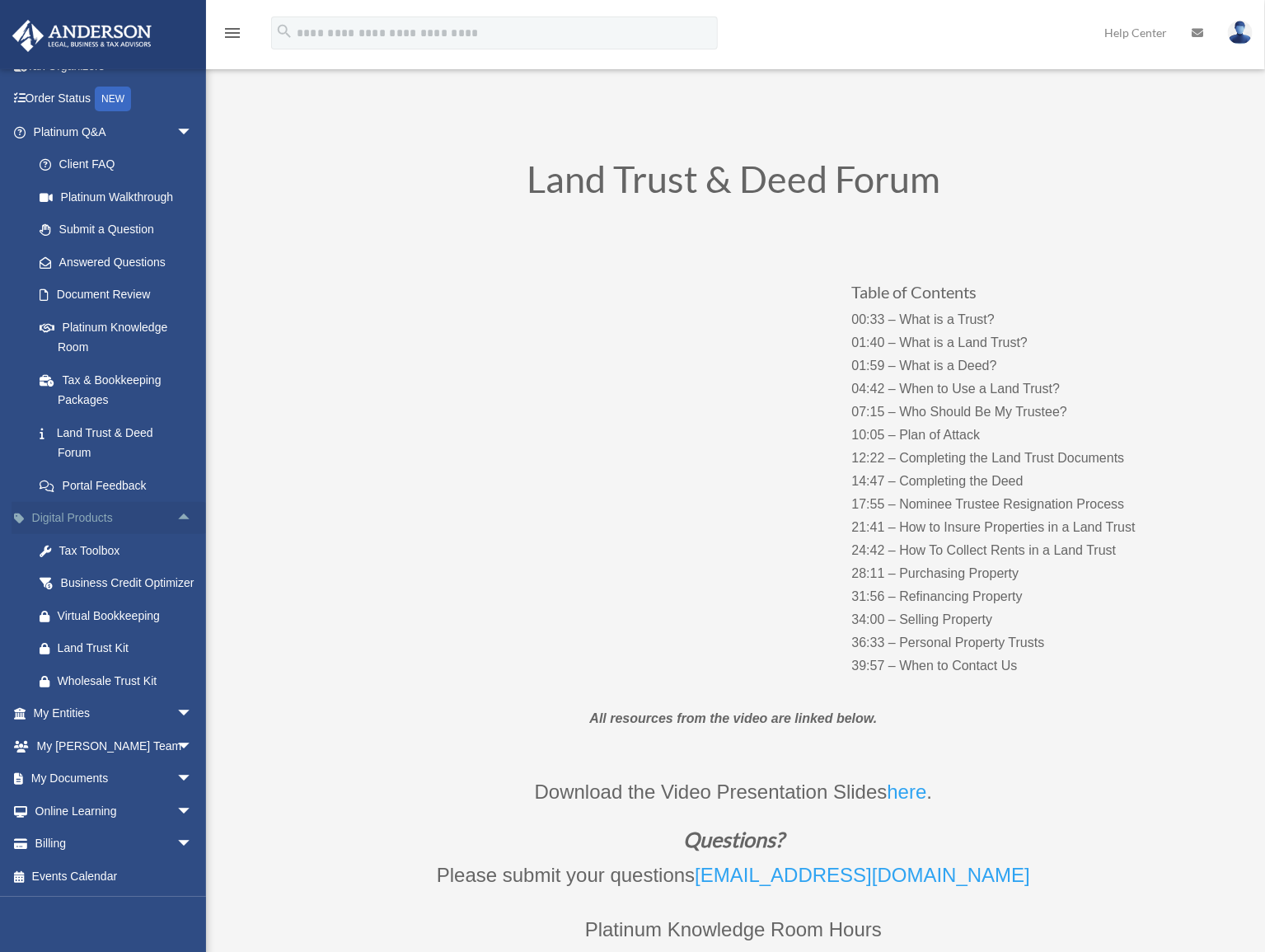
scroll to position [107, 0]
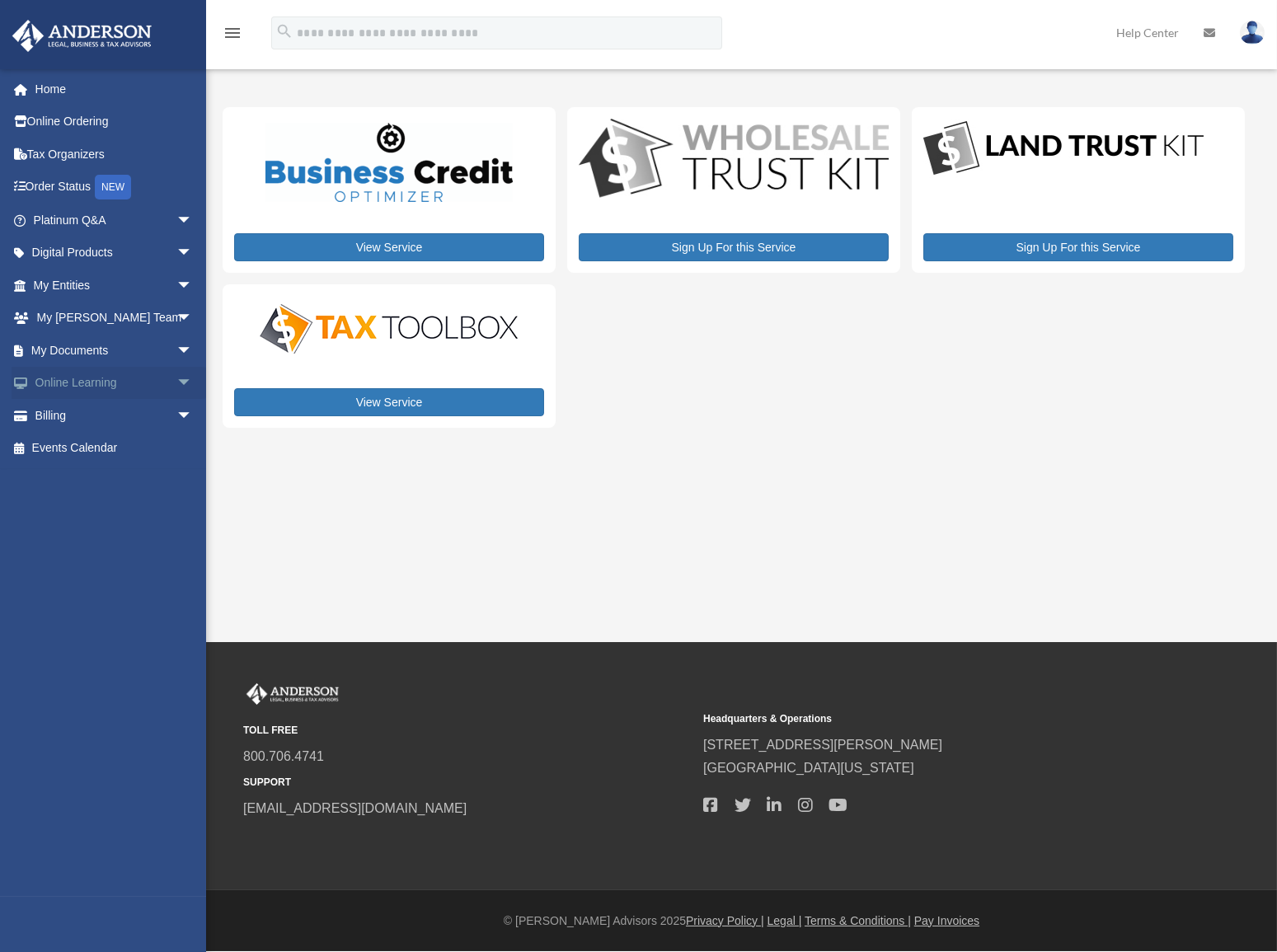
click at [176, 378] on span "arrow_drop_down" at bounding box center [193, 383] width 33 height 34
click at [83, 413] on link "Courses" at bounding box center [120, 415] width 194 height 33
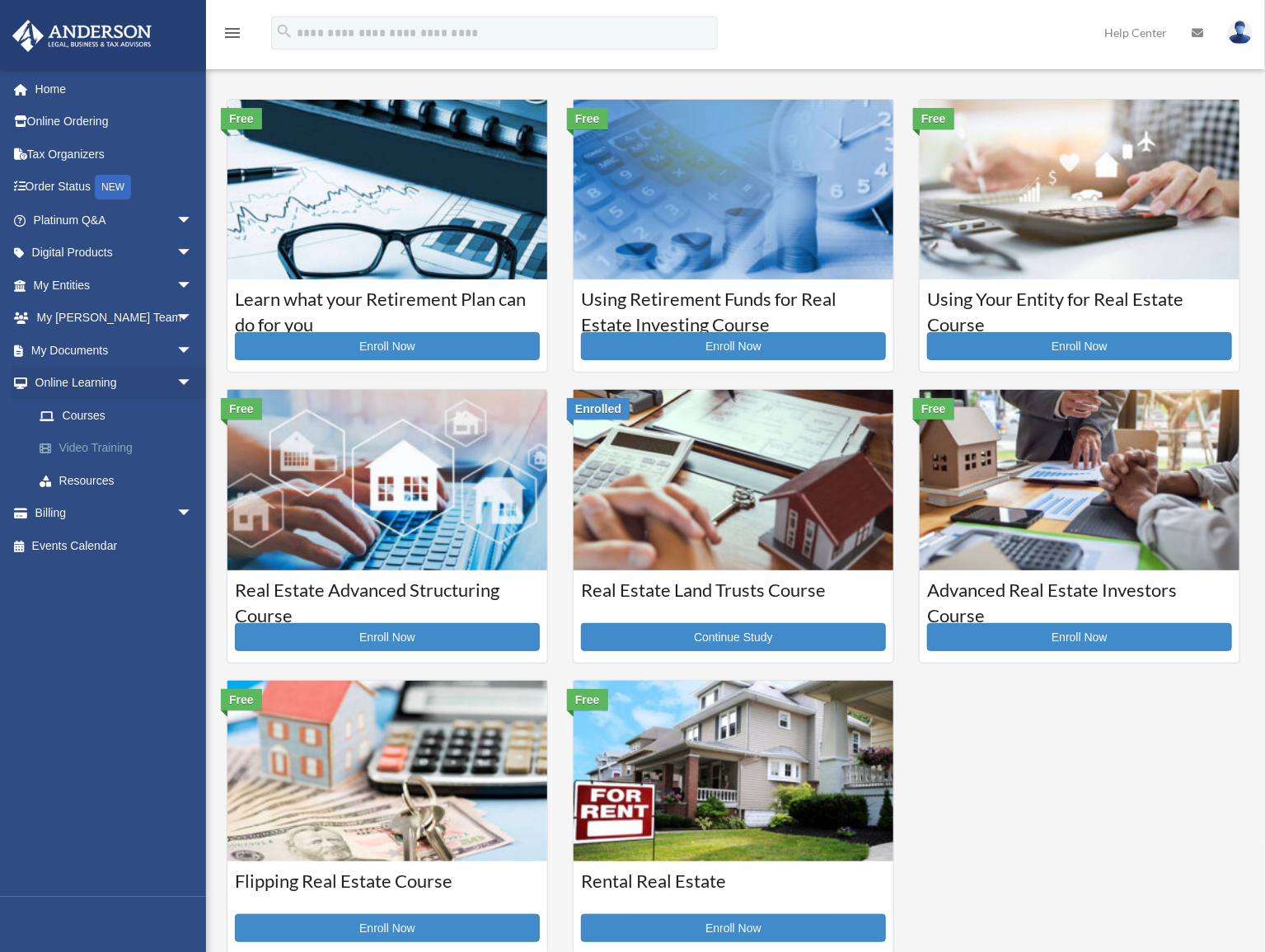
click at [78, 443] on link "Video Training" at bounding box center [120, 448] width 194 height 33
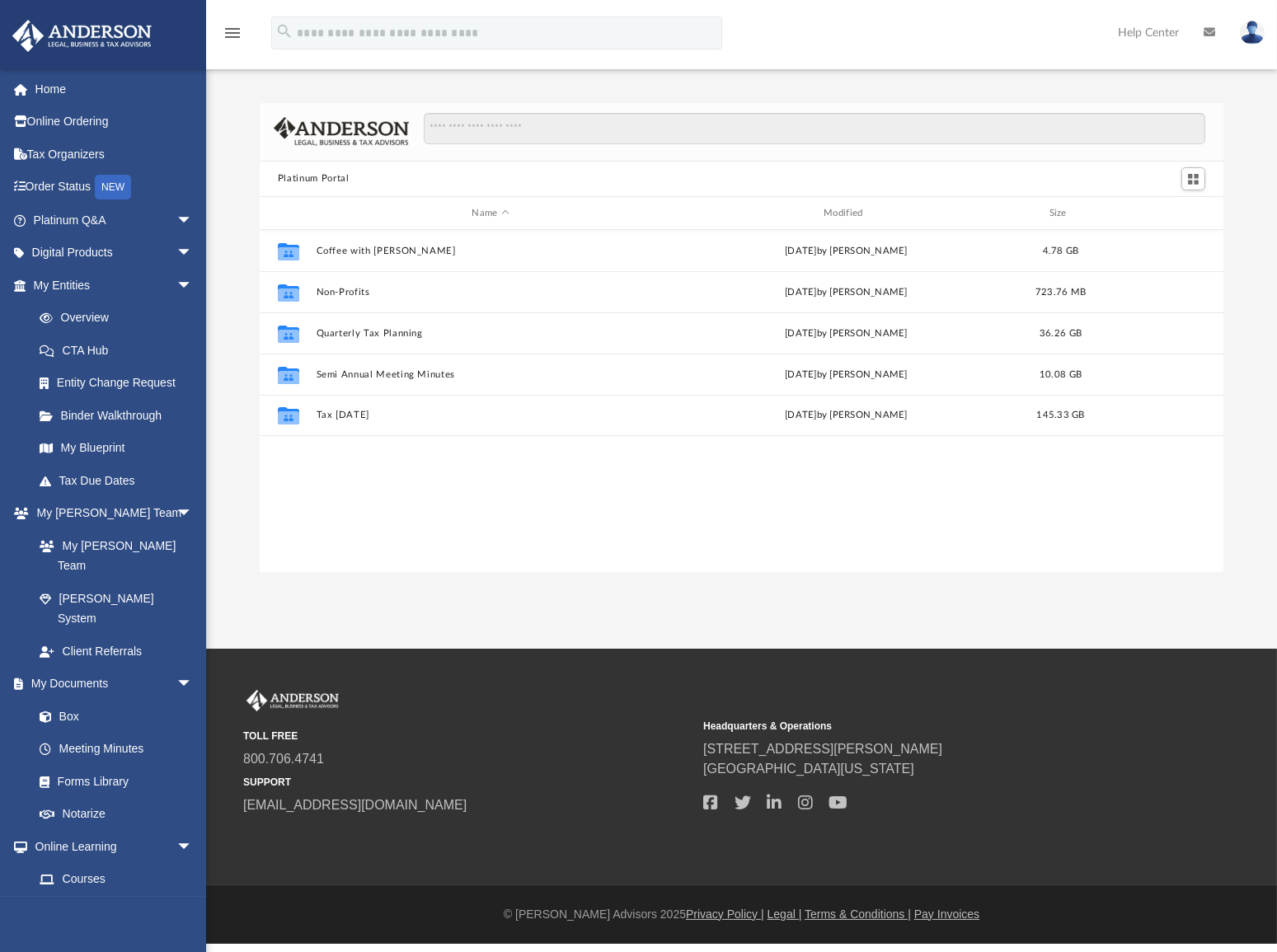
scroll to position [363, 952]
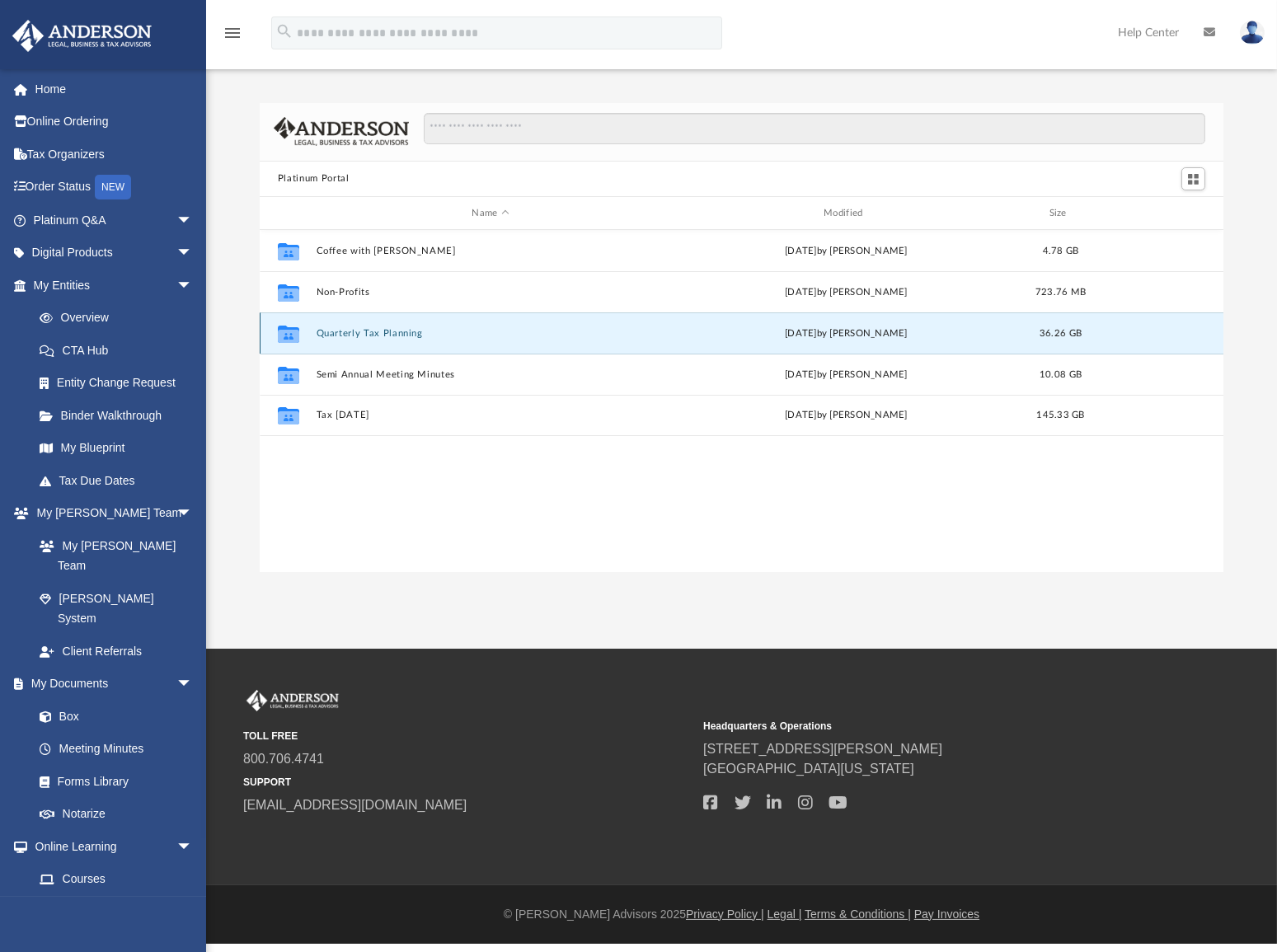
click at [351, 331] on button "Quarterly Tax Planning" at bounding box center [490, 334] width 348 height 11
click at [331, 332] on button "2025" at bounding box center [490, 334] width 348 height 11
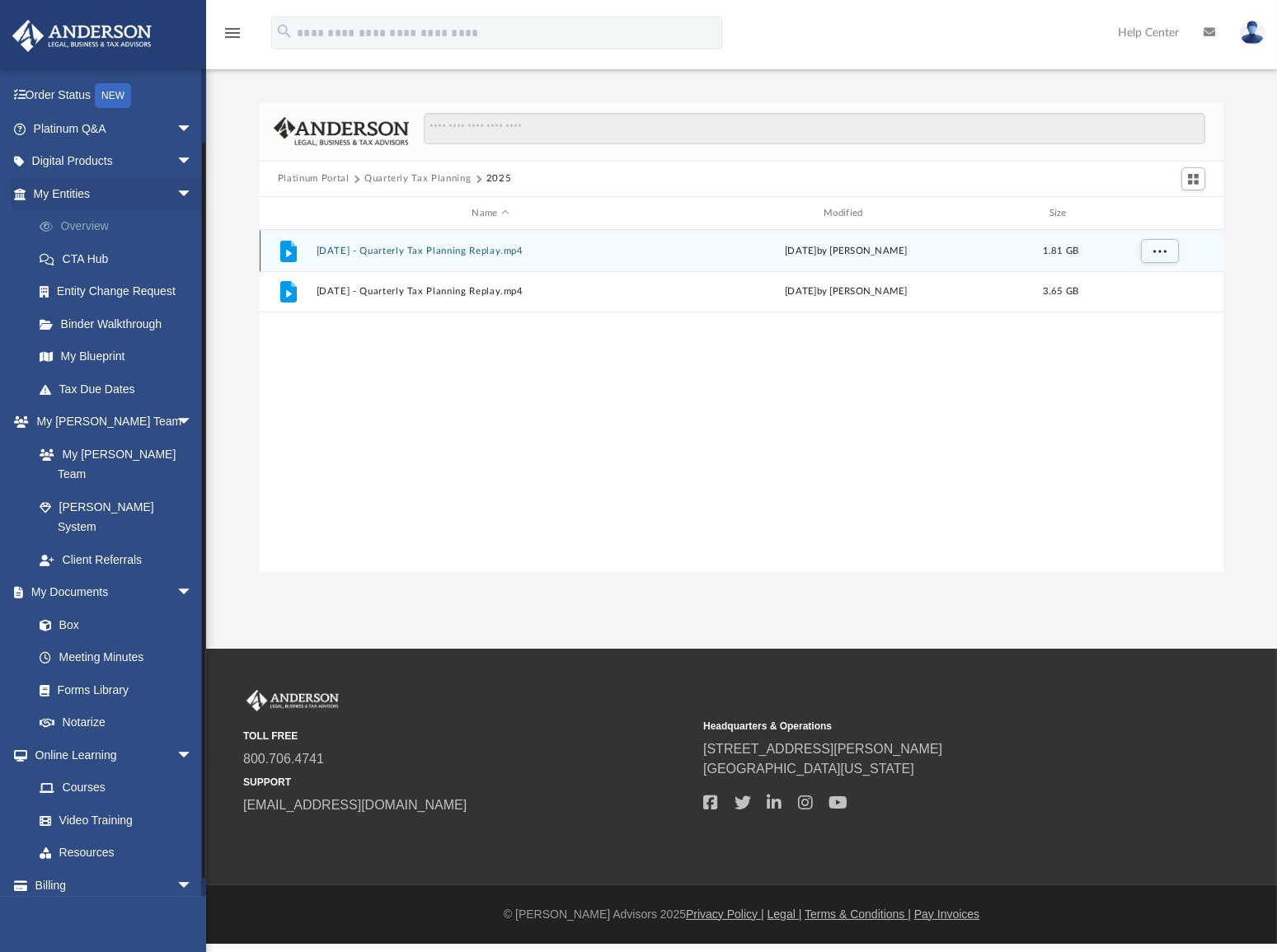
scroll to position [0, 0]
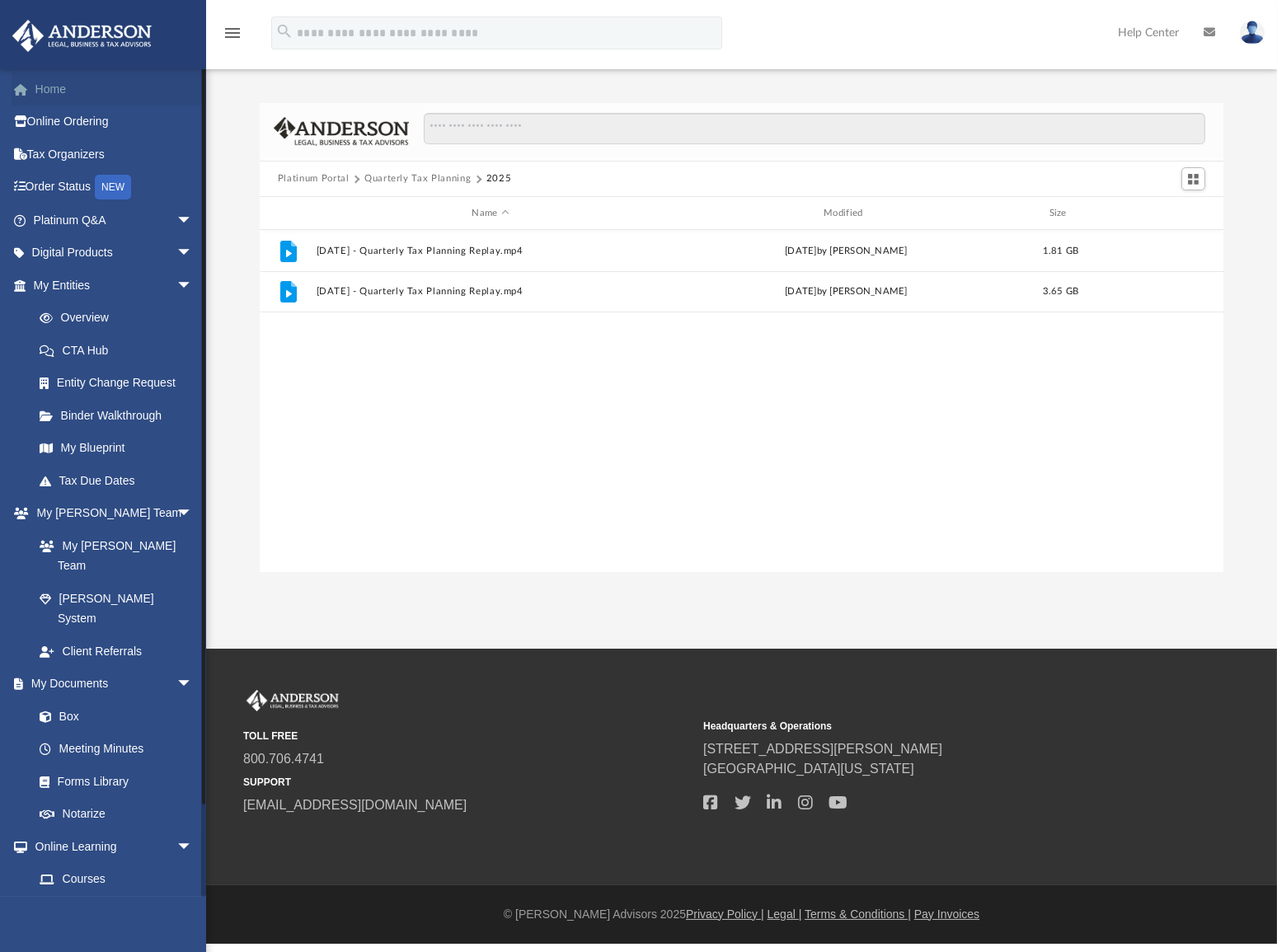
click at [30, 85] on span at bounding box center [28, 90] width 12 height 12
click at [69, 82] on link "Home" at bounding box center [115, 89] width 206 height 33
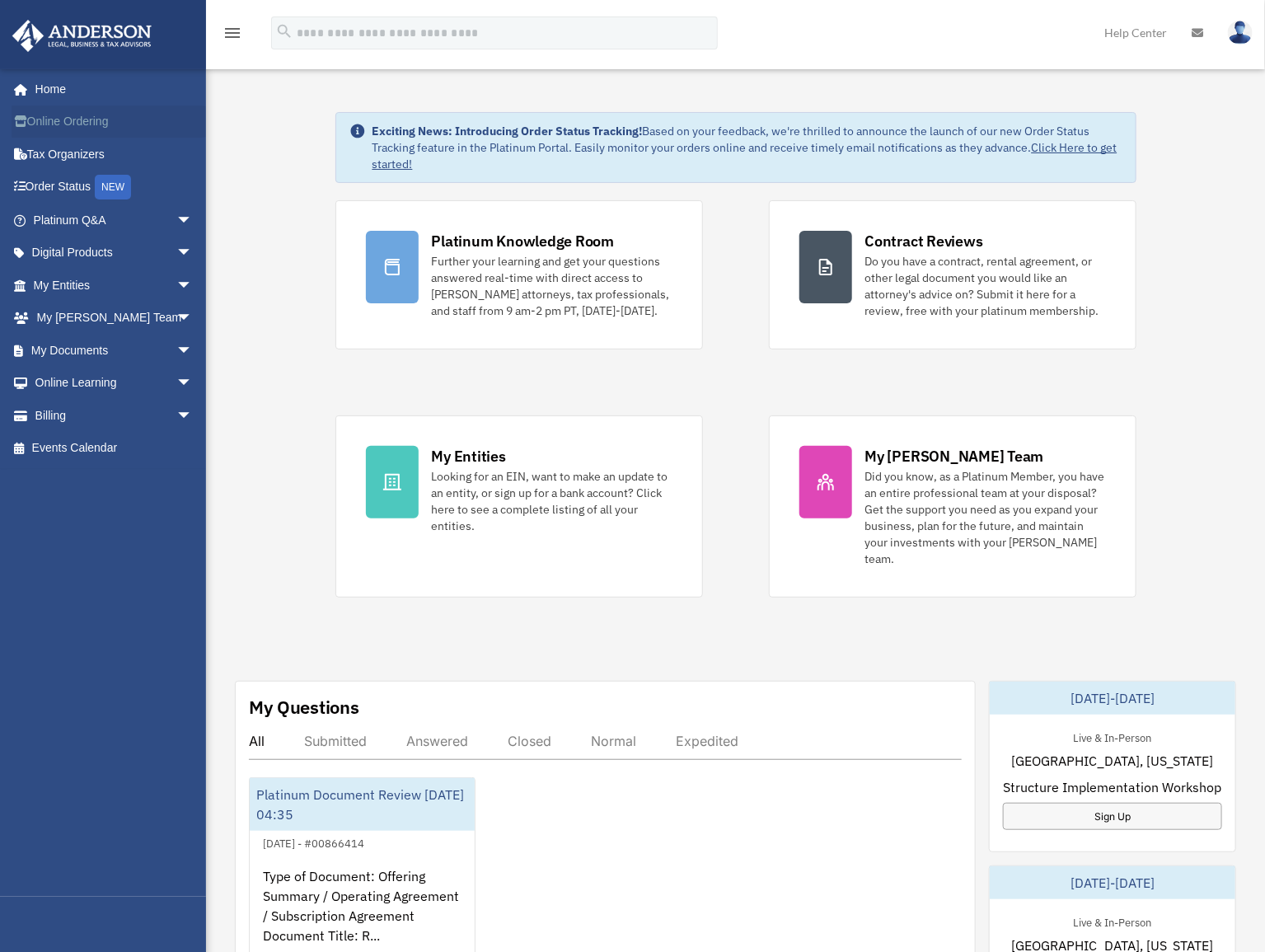
click at [92, 115] on link "Online Ordering" at bounding box center [115, 122] width 206 height 33
click at [66, 158] on link "Tax Organizers" at bounding box center [115, 154] width 206 height 33
click at [176, 214] on span "arrow_drop_down" at bounding box center [192, 220] width 33 height 34
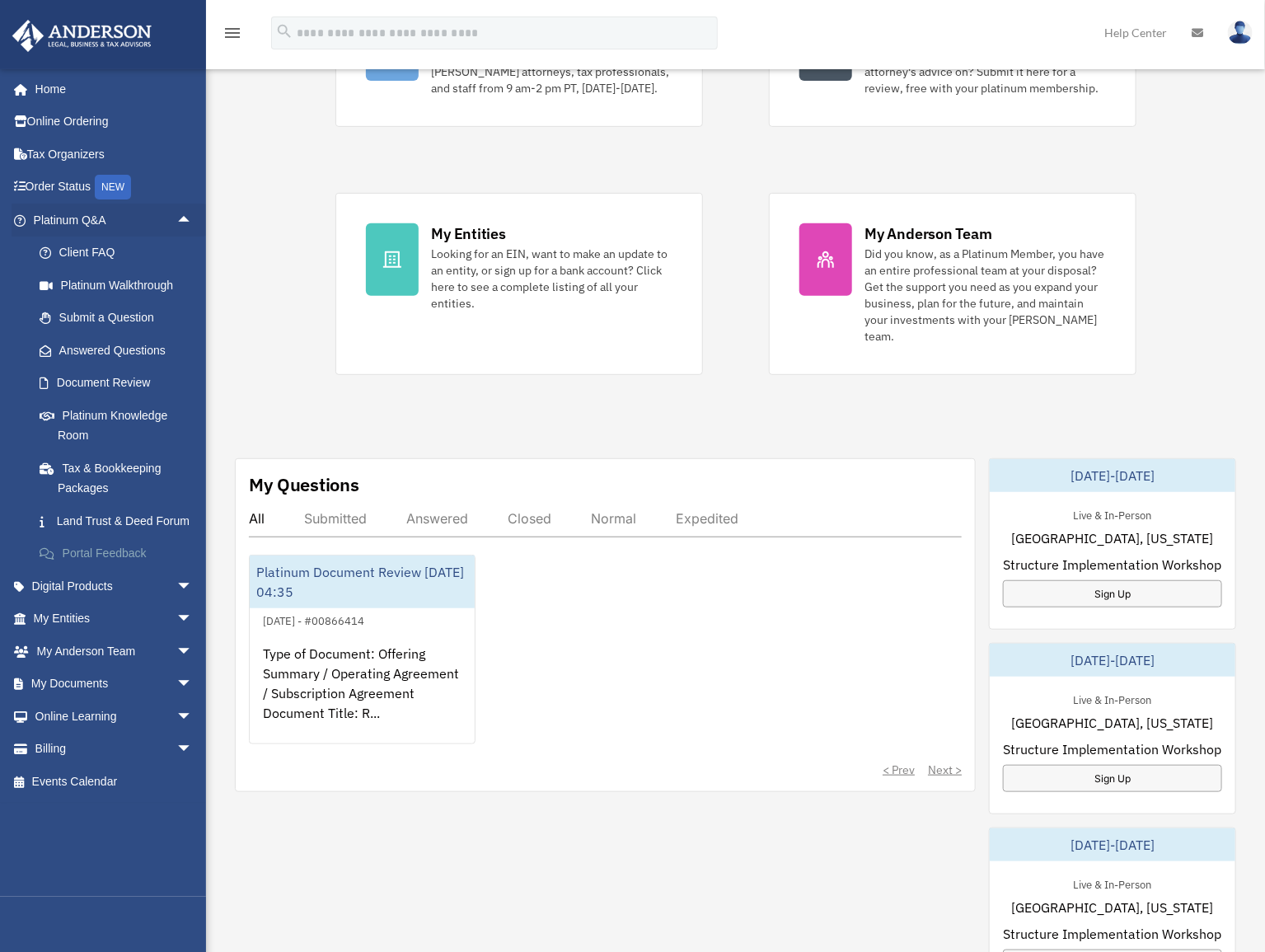
scroll to position [224, 0]
click at [176, 636] on span "arrow_drop_down" at bounding box center [192, 618] width 33 height 34
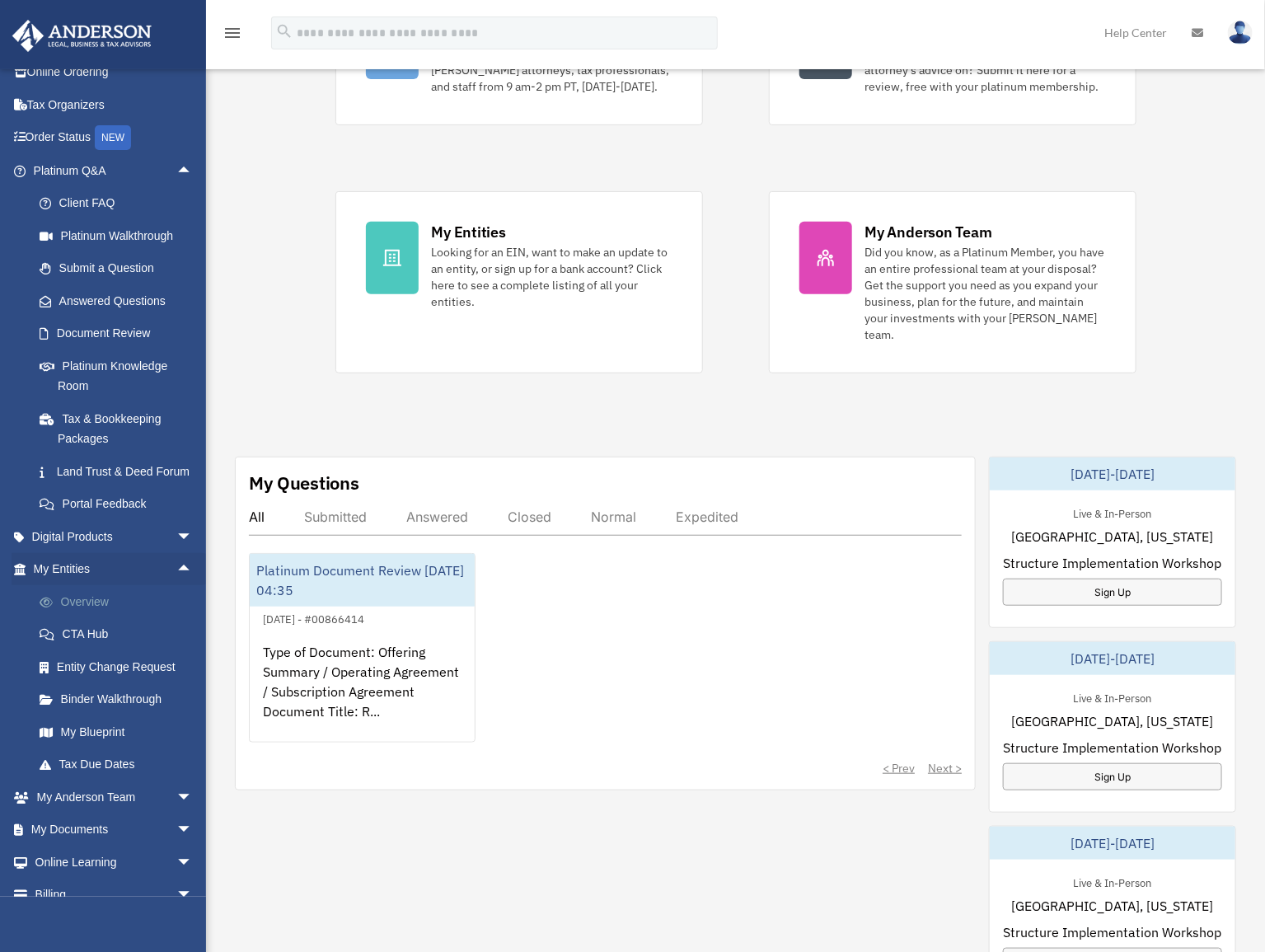
scroll to position [119, 0]
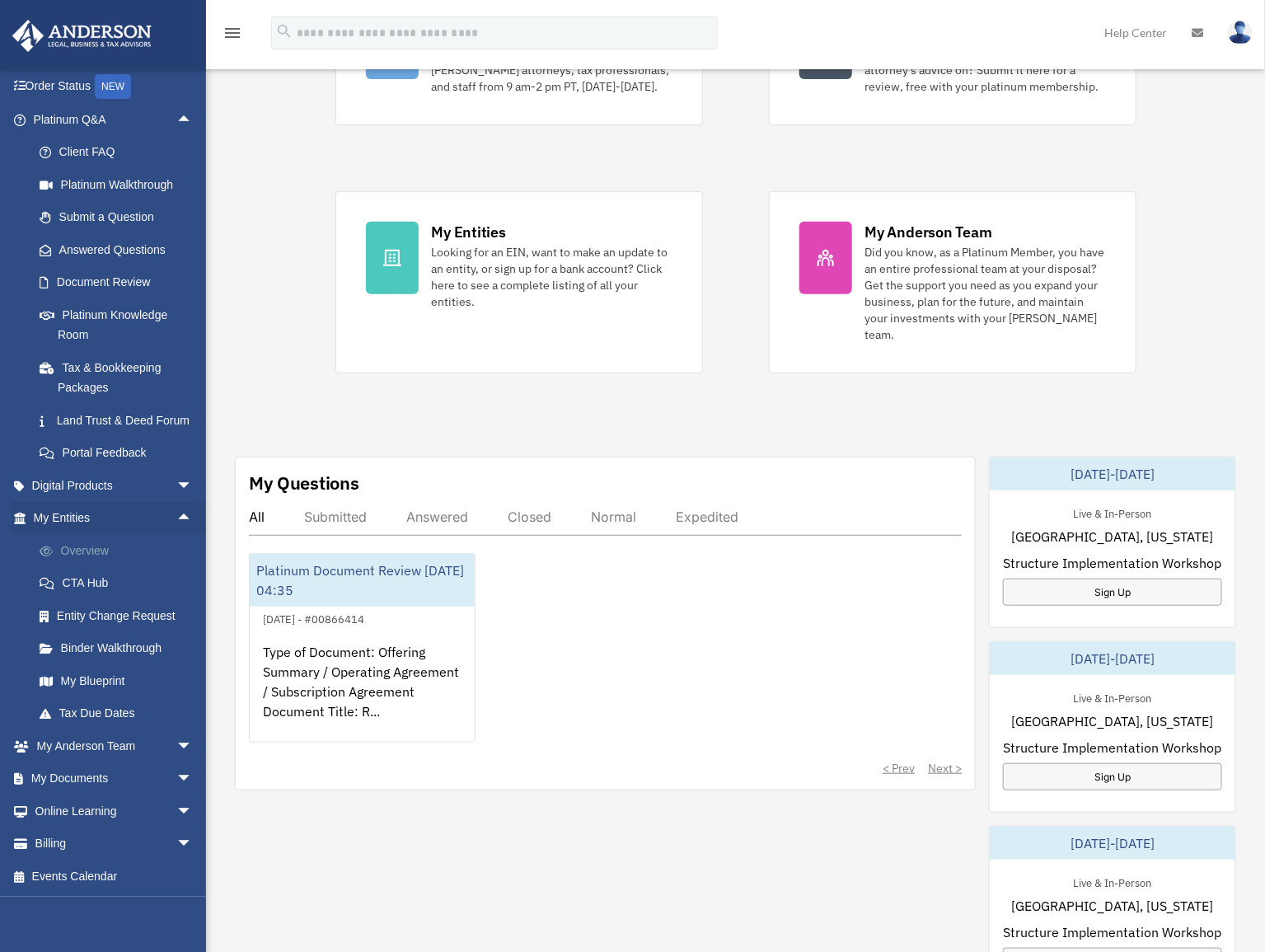
click at [82, 553] on link "Overview" at bounding box center [120, 551] width 194 height 33
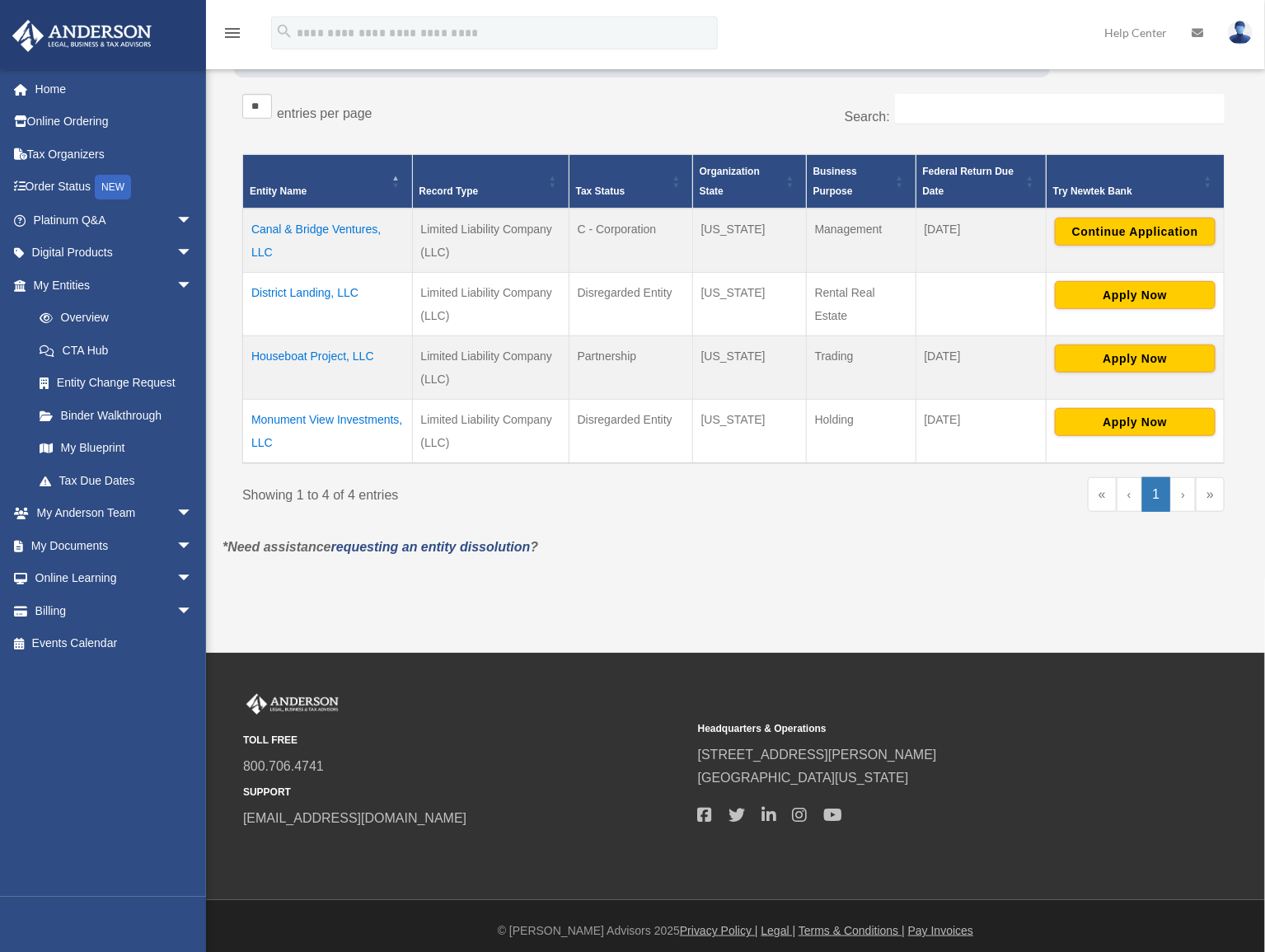
scroll to position [268, 0]
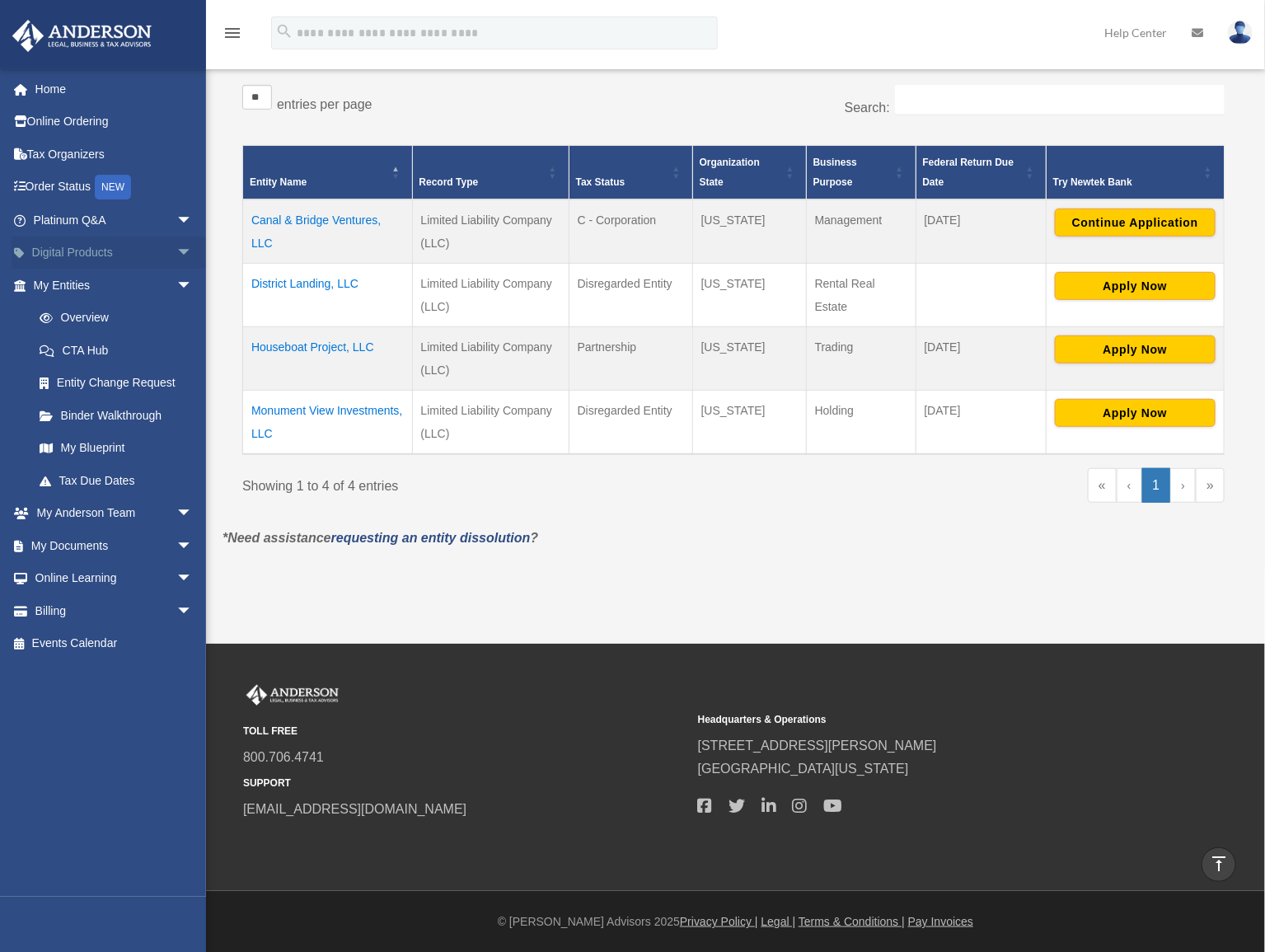
click at [176, 244] on span "arrow_drop_down" at bounding box center [192, 253] width 33 height 34
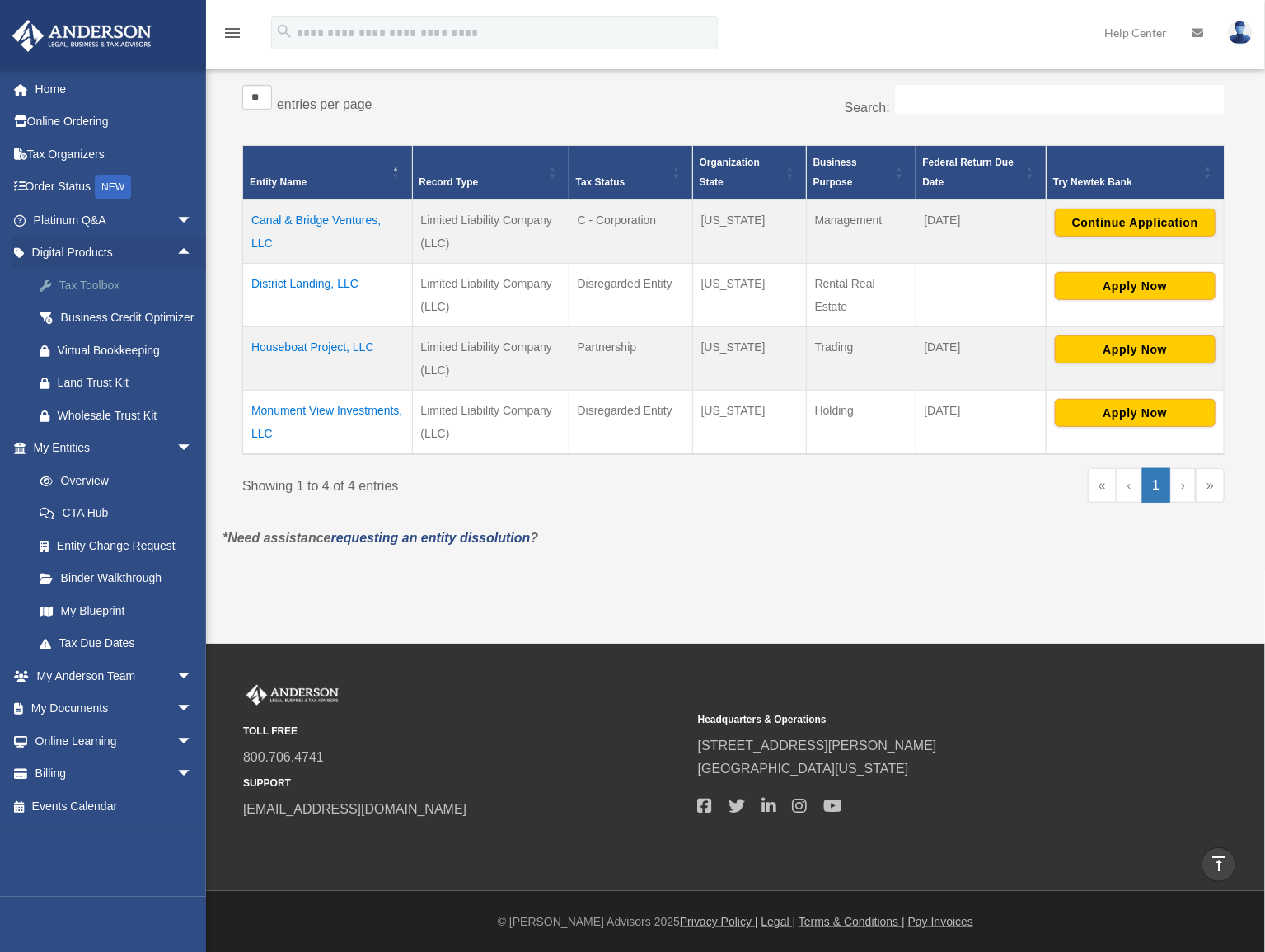
click at [89, 286] on div "Tax Toolbox" at bounding box center [127, 285] width 139 height 20
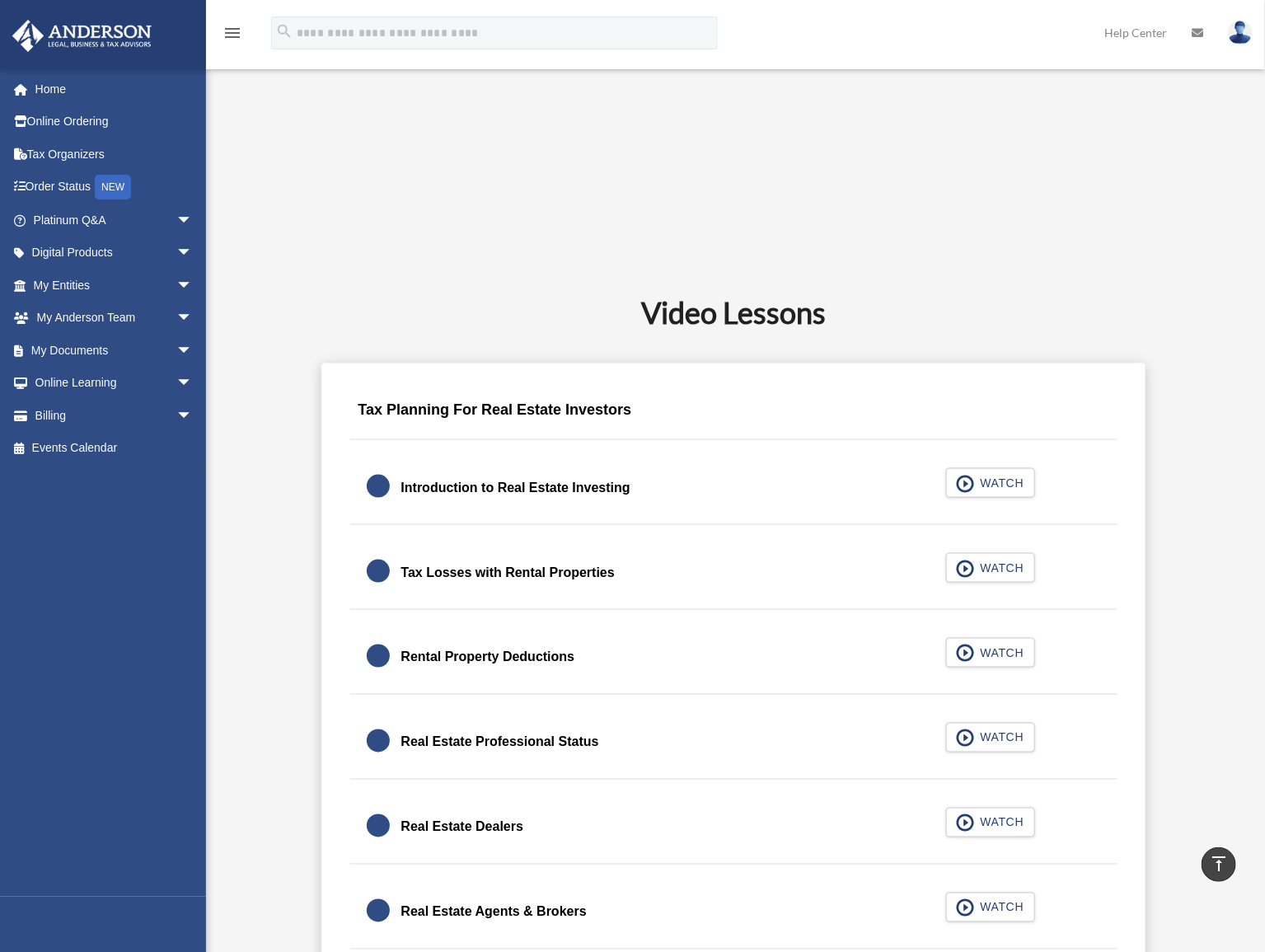
scroll to position [832, 0]
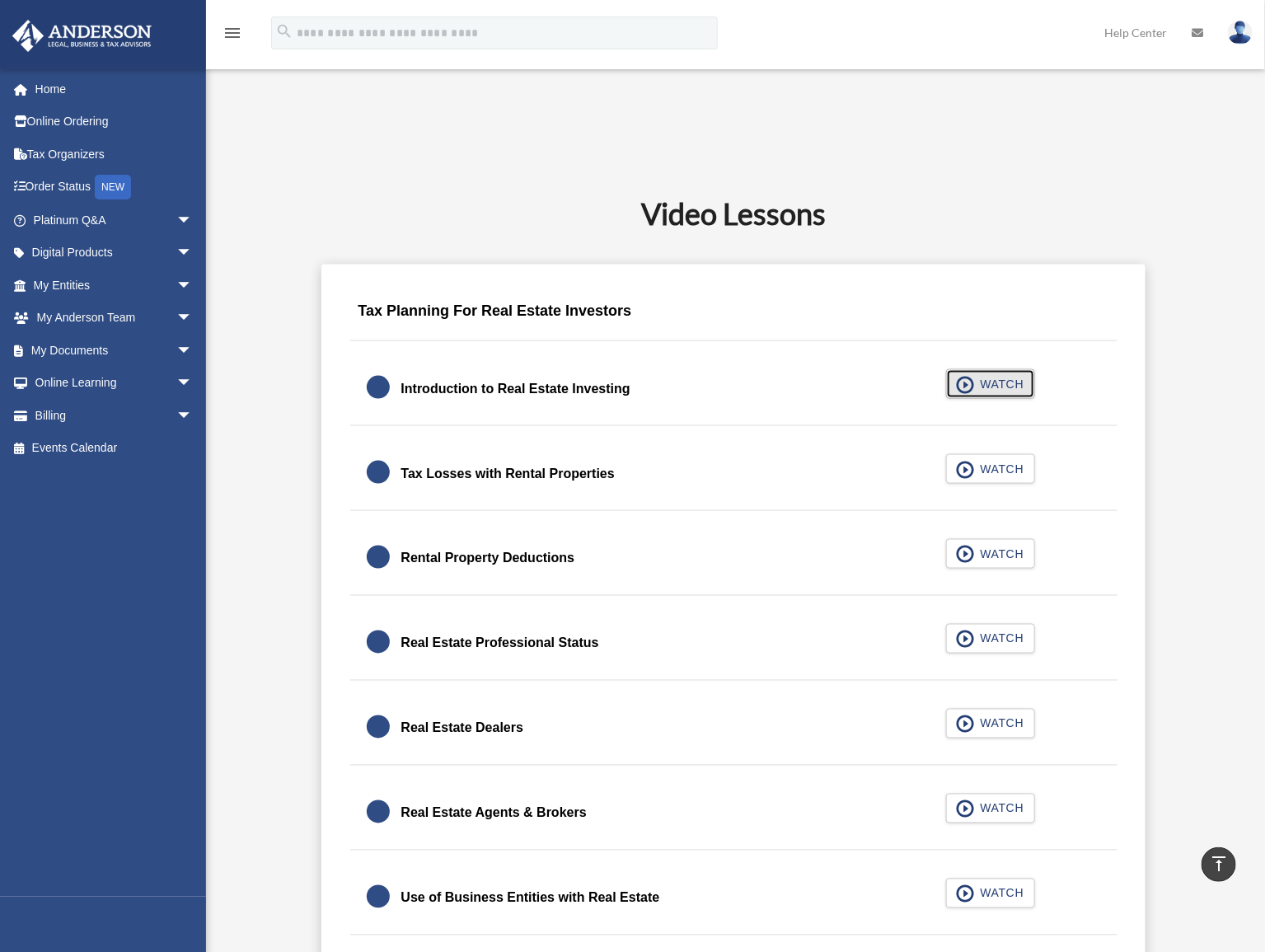
click at [980, 384] on span "WATCH" at bounding box center [999, 384] width 49 height 16
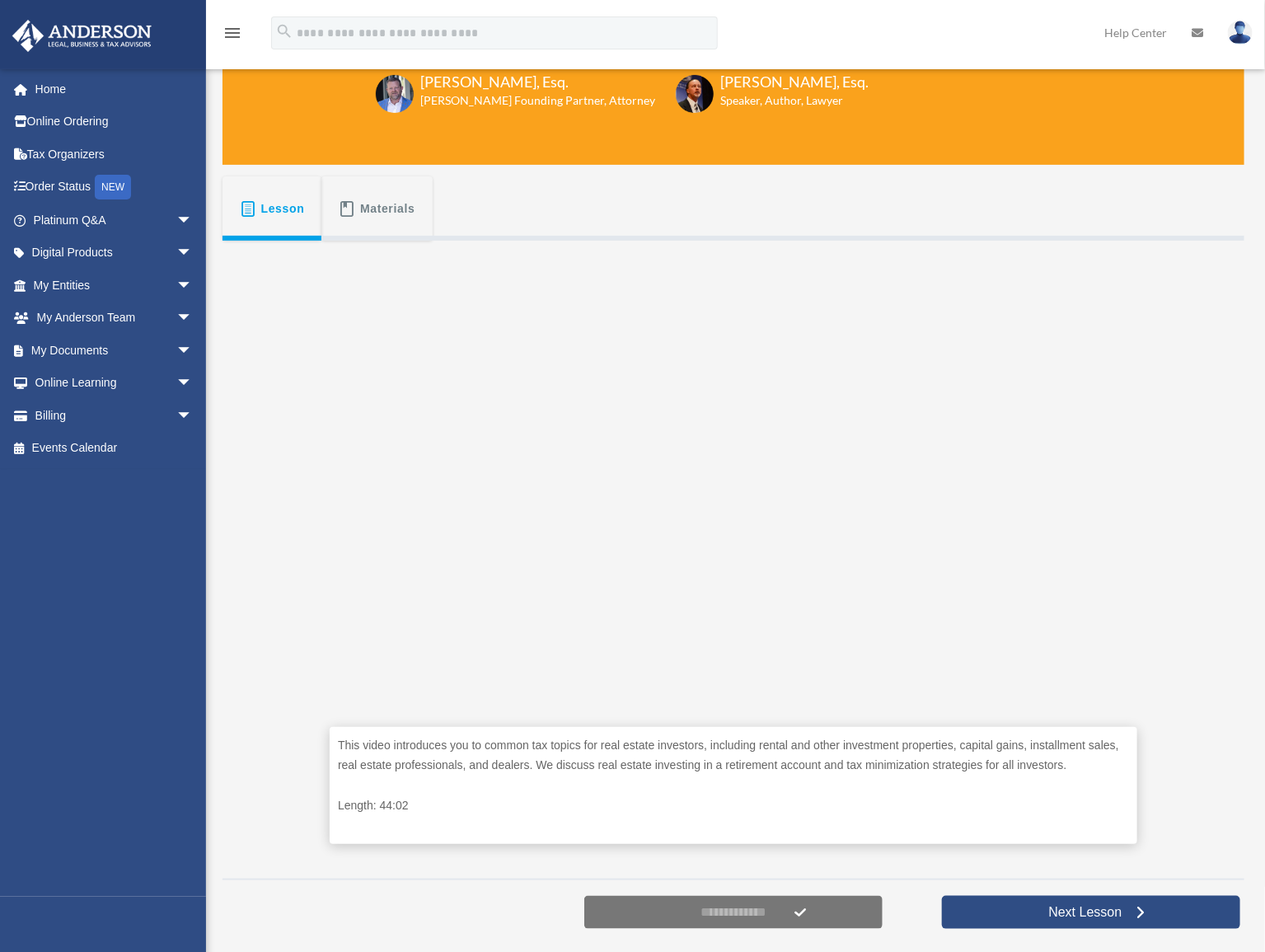
scroll to position [174, 0]
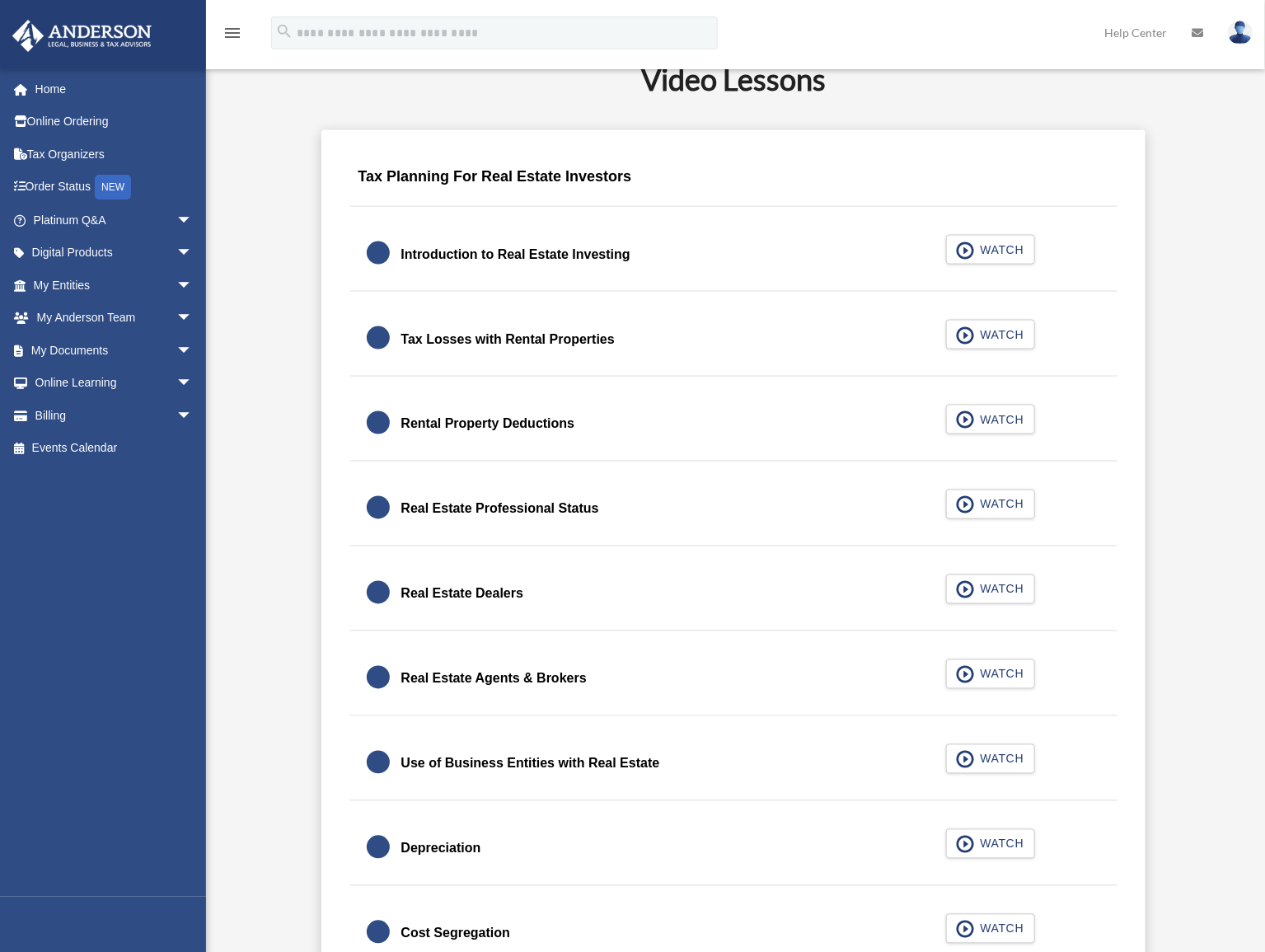
scroll to position [981, 0]
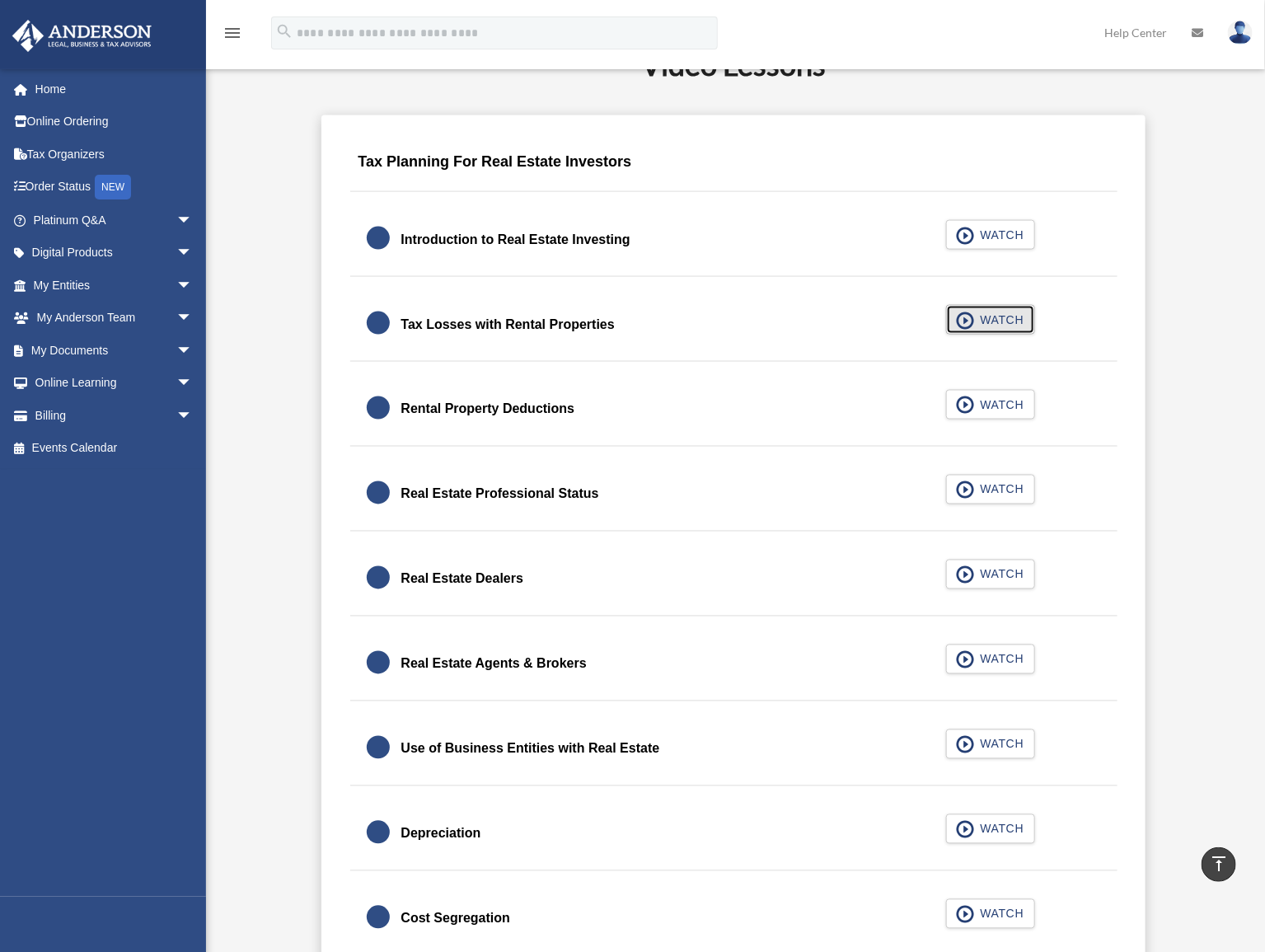
click at [993, 321] on span "WATCH" at bounding box center [999, 320] width 49 height 16
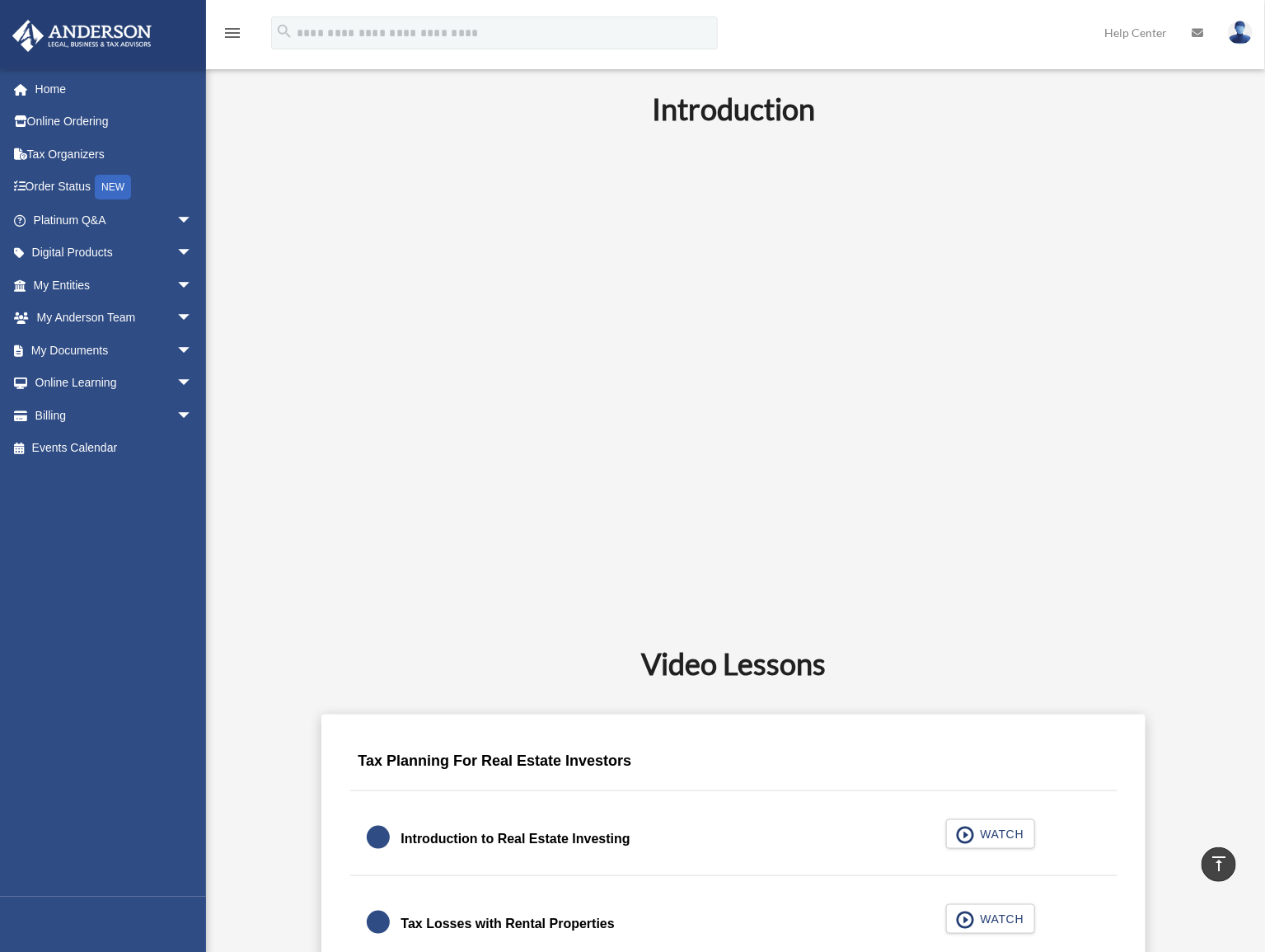
scroll to position [330, 0]
